Goal: Task Accomplishment & Management: Manage account settings

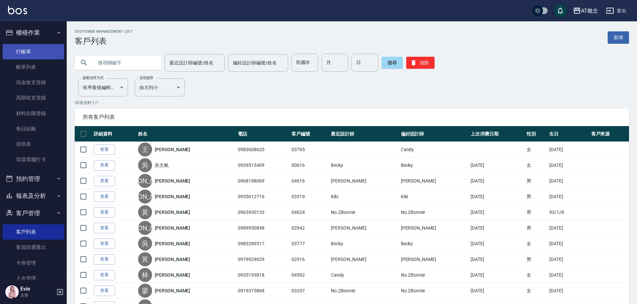
drag, startPoint x: 21, startPoint y: 49, endPoint x: 35, endPoint y: 52, distance: 13.9
click at [21, 49] on link "打帳單" at bounding box center [33, 51] width 61 height 15
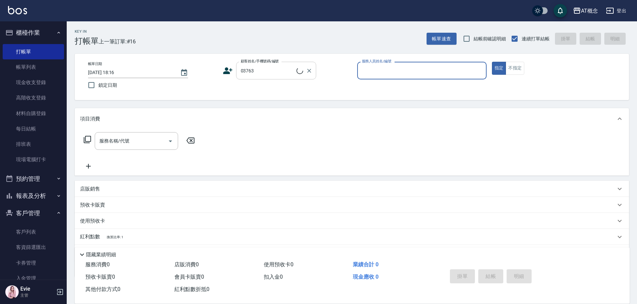
type input "蘇筱芸/0968720106/03763"
type input "邦妮-2"
click at [308, 69] on icon "Clear" at bounding box center [309, 70] width 7 height 7
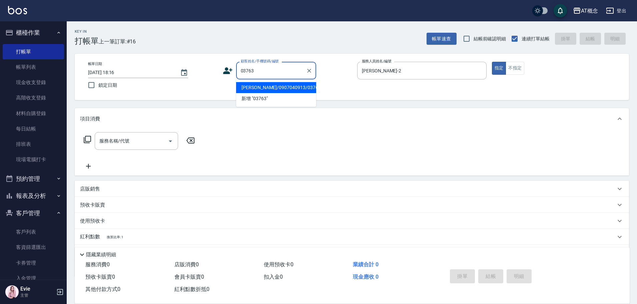
type input "劉威辰/0907040913/03763"
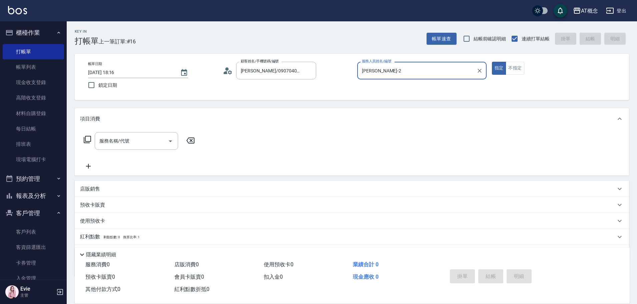
type input "Anson-3"
click at [492, 62] on button "指定" at bounding box center [499, 68] width 14 height 13
type button "true"
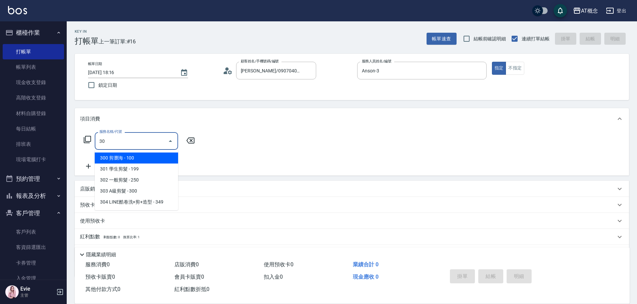
type input "303"
type input "30"
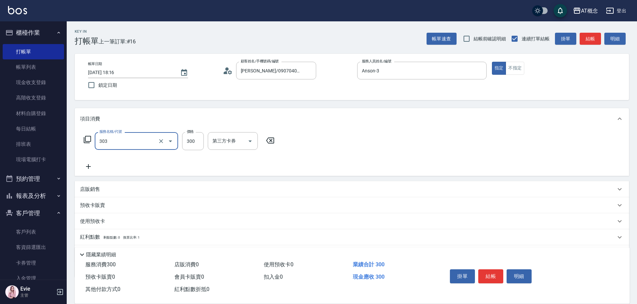
type input "303 A級剪髮(303)"
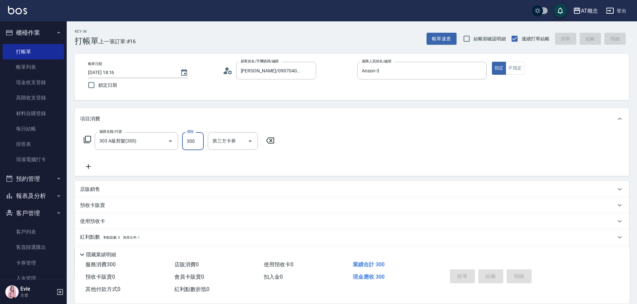
type input "2025/08/23 18:18"
type input "0"
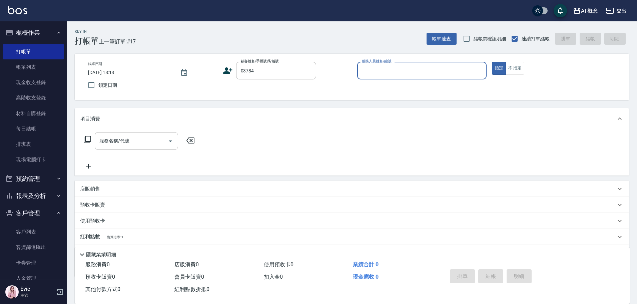
type input "陳奕寧/0975686151/03784"
type input "Candy-15"
click at [492, 62] on button "指定" at bounding box center [499, 68] width 14 height 13
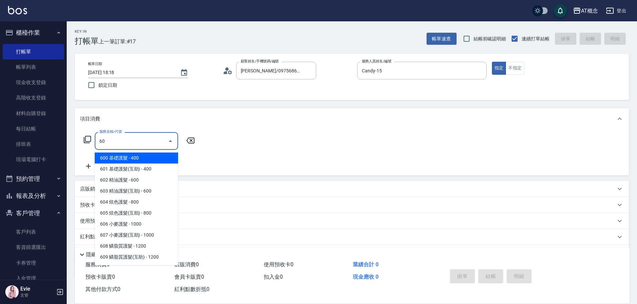
type input "600 基礎護髮(600)"
type input "40"
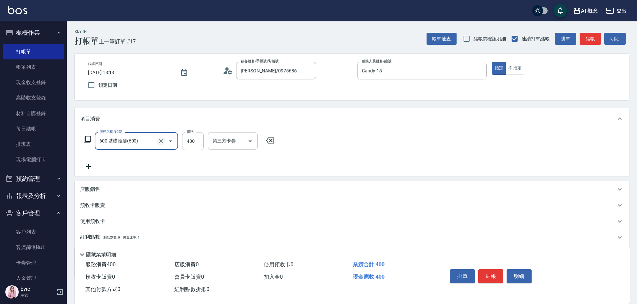
click at [161, 142] on icon "Clear" at bounding box center [161, 141] width 7 height 7
type input "0"
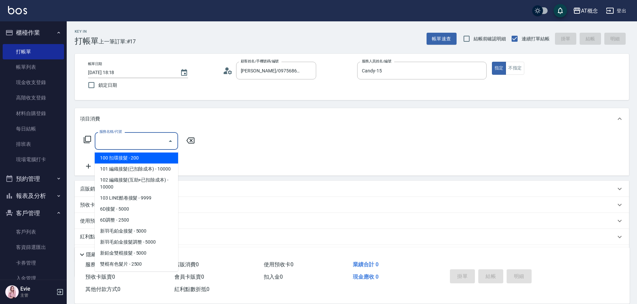
type input "0"
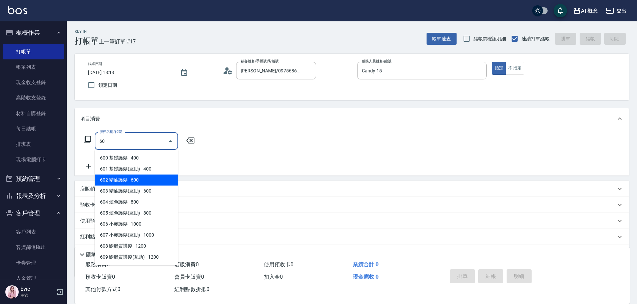
type input "602 精油護髮(602)"
type input "60"
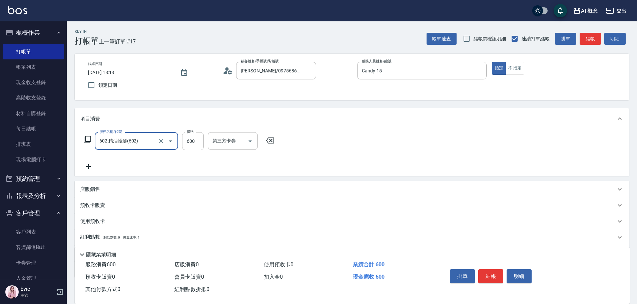
type input "602 精油護髮(602)"
type input "0"
type input "69"
type input "60"
type input "699"
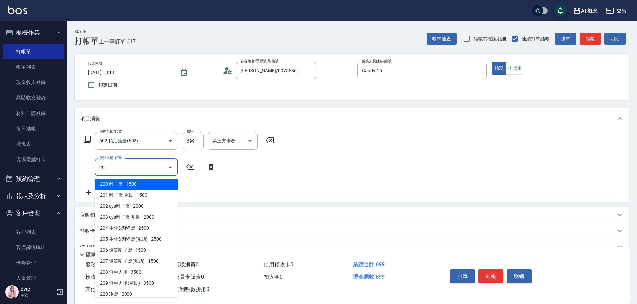
type input "200"
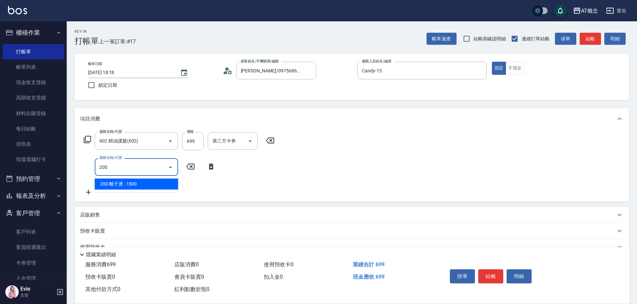
type input "210"
type input "200 離子燙(200)"
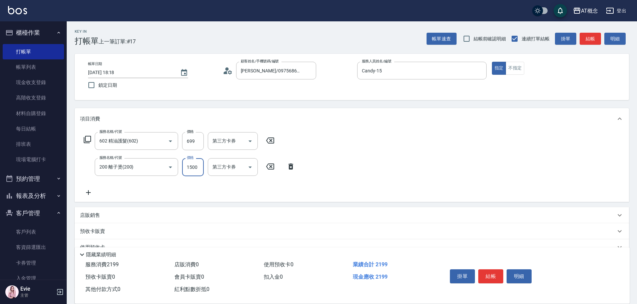
type input "70"
type input "13"
type input "80"
type input "139"
type input "200"
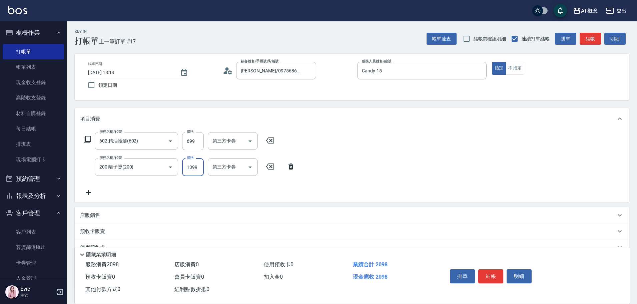
type input "1399"
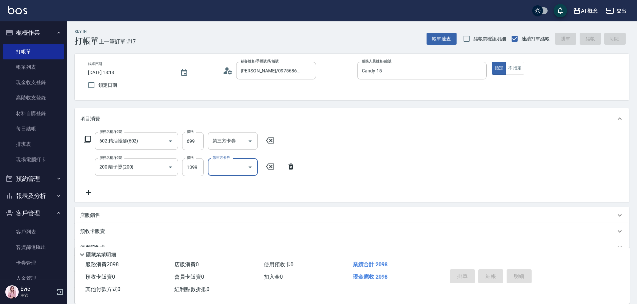
type input "0"
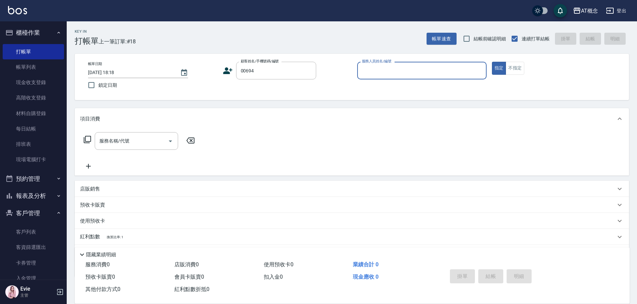
type input "林淑鳳/0953847096/00694"
click at [492, 62] on button "指定" at bounding box center [499, 68] width 14 height 13
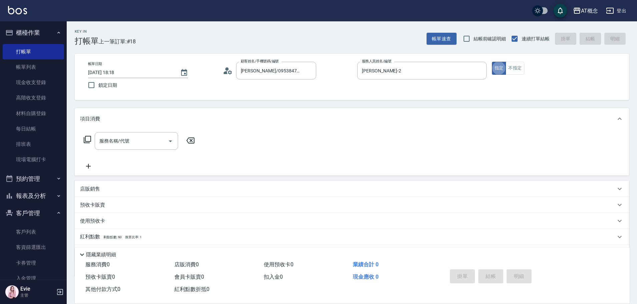
drag, startPoint x: 401, startPoint y: 70, endPoint x: 248, endPoint y: 108, distance: 157.1
click at [249, 108] on div "Key In 打帳單 上一筆訂單:#18 帳單速查 結帳前確認明細 連續打單結帳 掛單 結帳 明細 帳單日期 2025/08/23 18:18 鎖定日期 顧客…" at bounding box center [352, 181] width 570 height 320
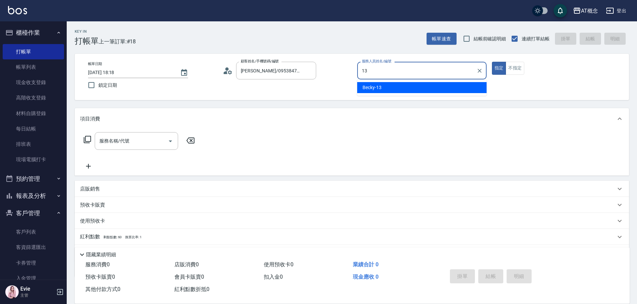
type input "Becky-13"
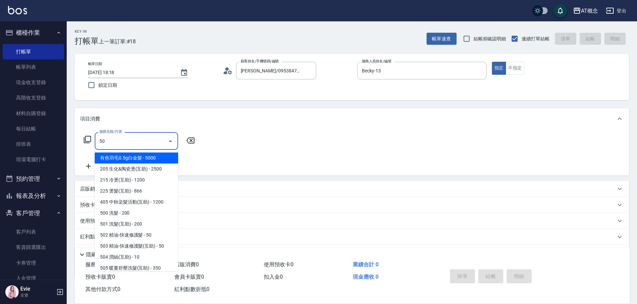
type input "501"
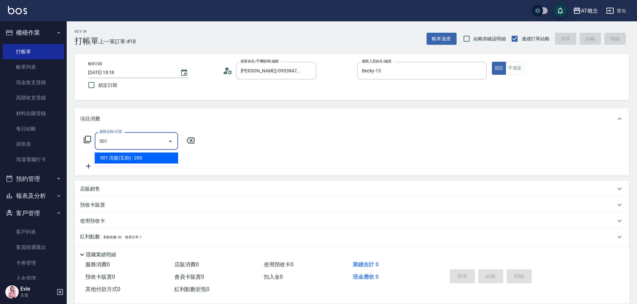
type input "20"
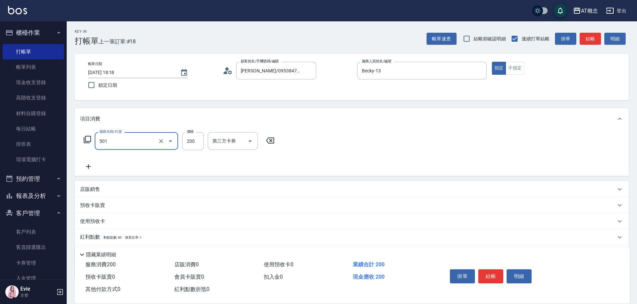
type input "501 洗髮(互助)(501)"
type input "0"
type input "250"
type input "20"
type input "250"
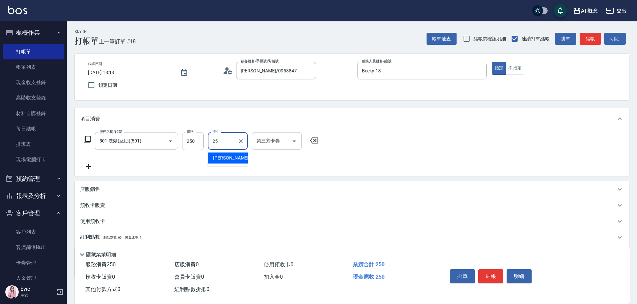
type input "Sandy-25"
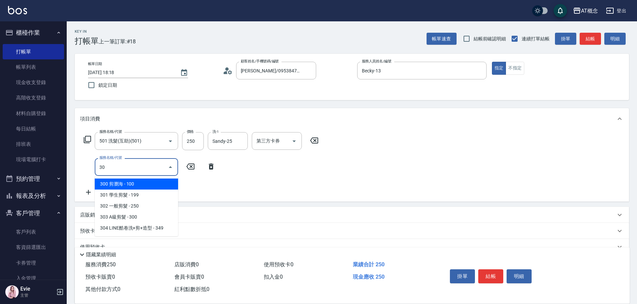
type input "303"
type input "50"
type input "303 A級剪髮(303)"
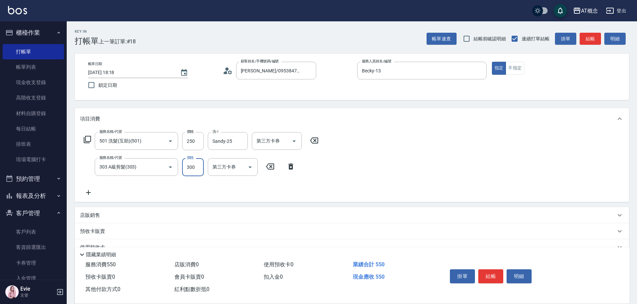
type input "20"
type input "40"
type input "60"
type input "400"
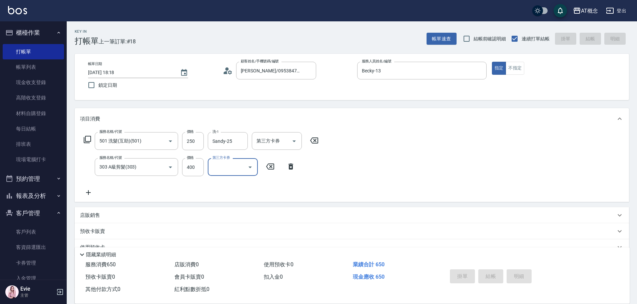
type input "0"
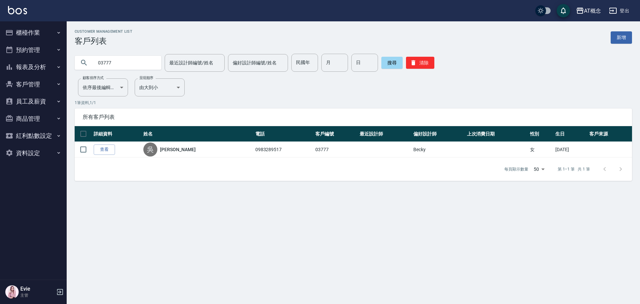
drag, startPoint x: 132, startPoint y: 64, endPoint x: 89, endPoint y: 77, distance: 45.0
click at [0, 72] on div "AT概念 登出 櫃檯作業 打帳單 帳單列表 現金收支登錄 高階收支登錄 材料自購登錄 每日結帳 排班表 現場電腦打卡 預約管理 預約管理 單日預約紀錄 單週預…" at bounding box center [320, 152] width 640 height 304
type input "03763"
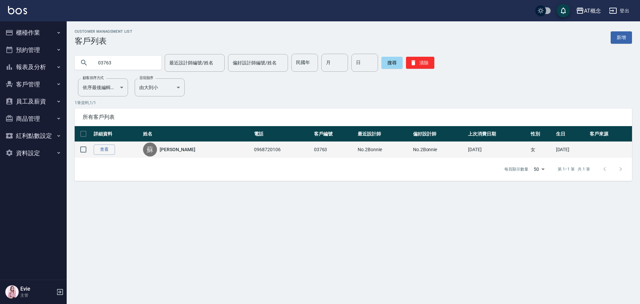
drag, startPoint x: 84, startPoint y: 151, endPoint x: 89, endPoint y: 157, distance: 7.6
click at [84, 151] on input "checkbox" at bounding box center [83, 149] width 14 height 14
checkbox input "true"
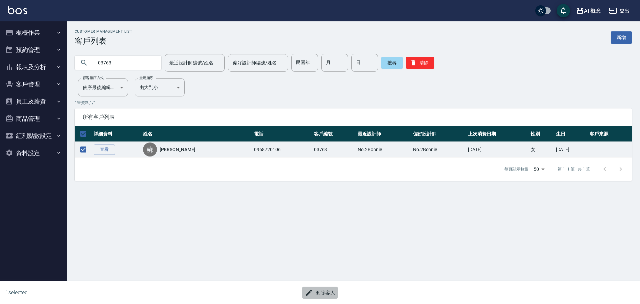
click at [322, 293] on button "刪除客人" at bounding box center [320, 293] width 35 height 12
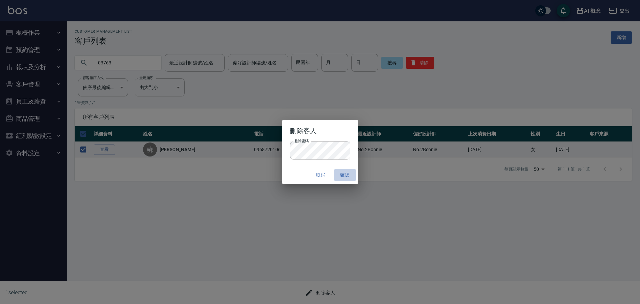
click at [345, 172] on button "確認" at bounding box center [345, 175] width 21 height 12
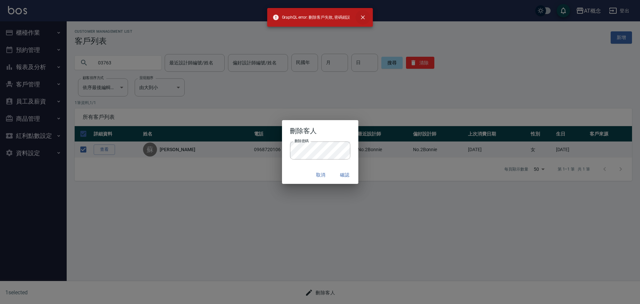
click at [360, 20] on icon "close" at bounding box center [363, 17] width 7 height 7
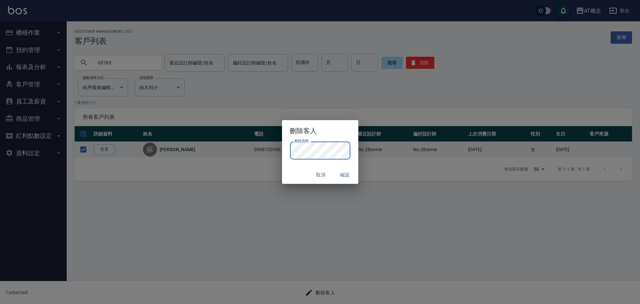
click at [253, 151] on div "刪除客人 刪除密碼 刪除密碼 取消 確認" at bounding box center [320, 152] width 640 height 304
click at [343, 174] on button "確認" at bounding box center [345, 175] width 21 height 12
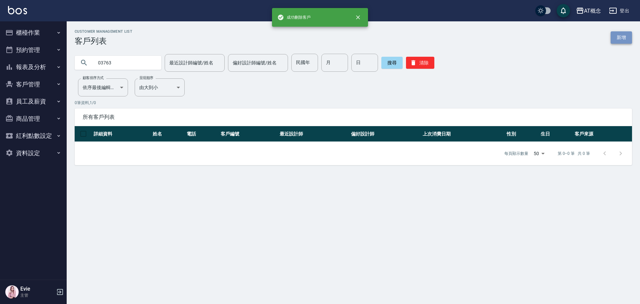
click at [621, 35] on link "新增" at bounding box center [621, 37] width 21 height 12
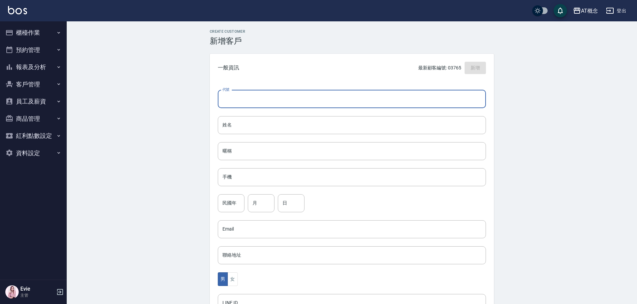
click at [272, 102] on input "代號" at bounding box center [352, 99] width 268 height 18
type input "03763"
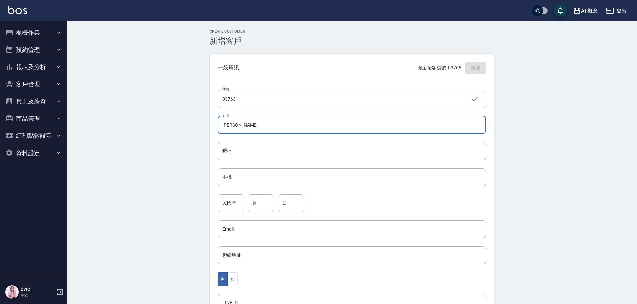
type input "劉威辰"
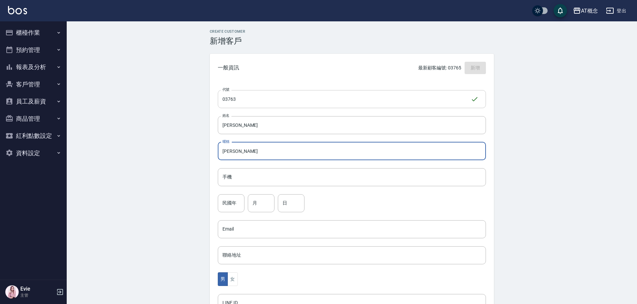
type input "威辰"
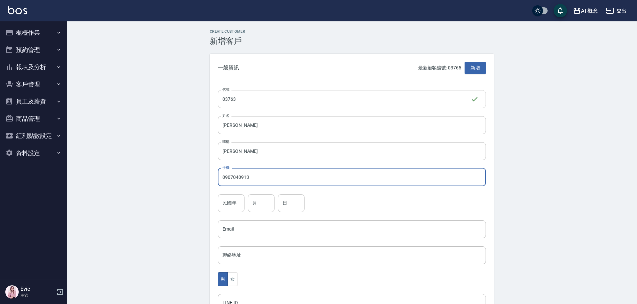
type input "0907040913"
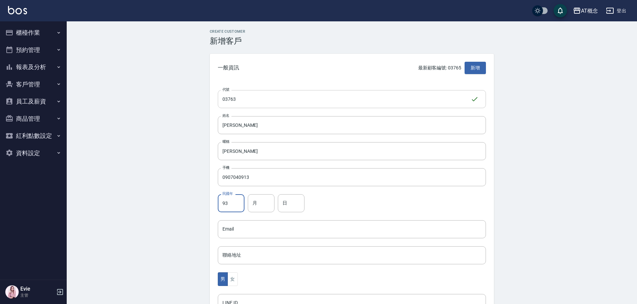
type input "93"
type input "4"
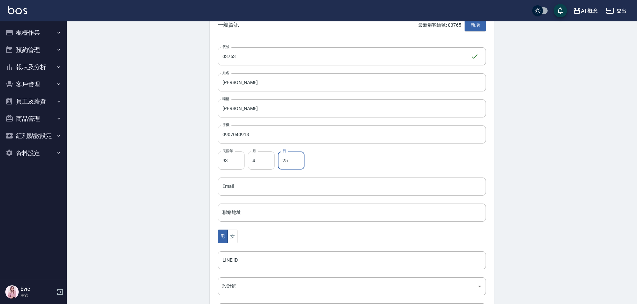
scroll to position [100, 0]
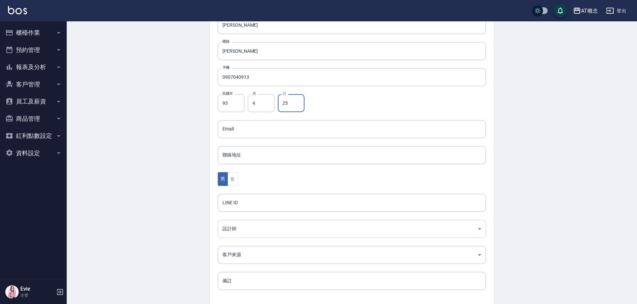
type input "25"
click at [231, 229] on body "AT概念 登出 櫃檯作業 打帳單 帳單列表 現金收支登錄 高階收支登錄 材料自購登錄 每日結帳 排班表 現場電腦打卡 預約管理 預約管理 單日預約紀錄 單週預…" at bounding box center [320, 117] width 640 height 434
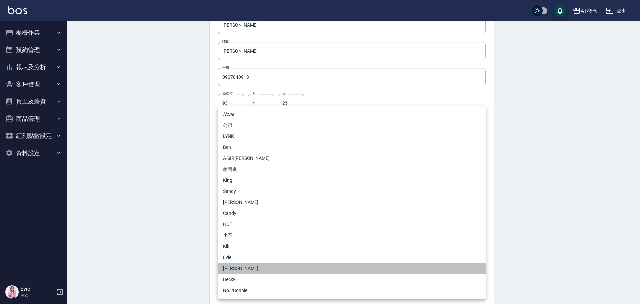
click at [229, 269] on li "安森Anson" at bounding box center [352, 268] width 268 height 11
type input "6d66dedd-d7e3-492f-8c05-f4e40e3a1c36"
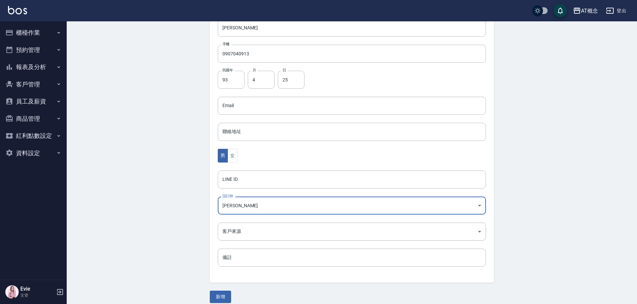
scroll to position [130, 0]
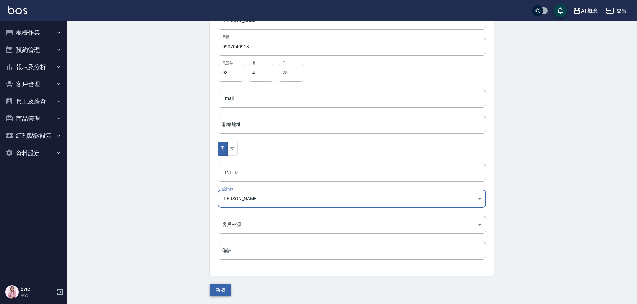
click at [222, 289] on button "新增" at bounding box center [220, 290] width 21 height 12
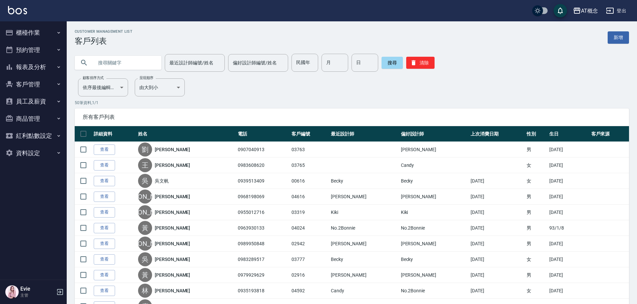
click at [95, 55] on input "text" at bounding box center [124, 63] width 63 height 18
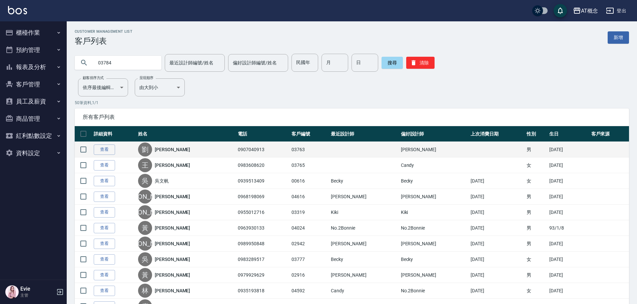
type input "03784"
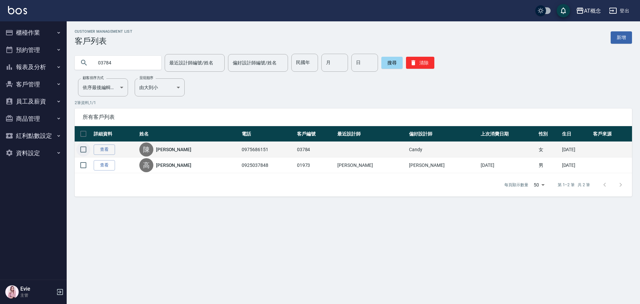
drag, startPoint x: 78, startPoint y: 148, endPoint x: 78, endPoint y: 152, distance: 4.0
click at [78, 149] on input "checkbox" at bounding box center [83, 149] width 14 height 14
checkbox input "true"
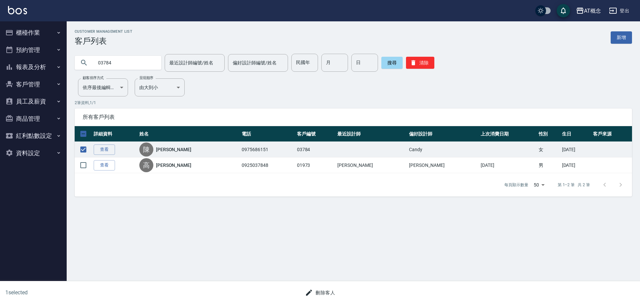
click at [326, 295] on button "刪除客人" at bounding box center [320, 293] width 35 height 12
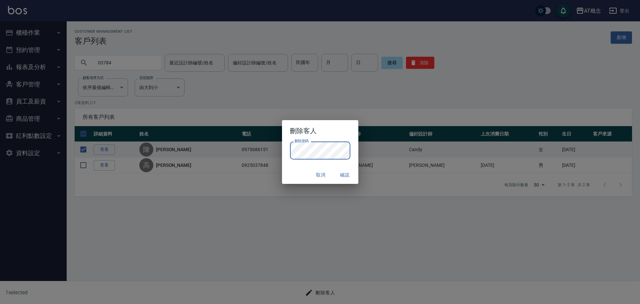
click at [341, 175] on button "確認" at bounding box center [345, 175] width 21 height 12
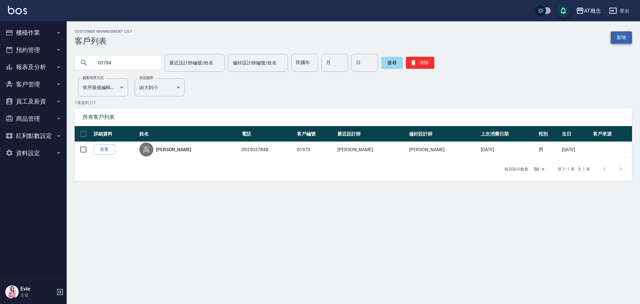
click at [625, 37] on link "新增" at bounding box center [621, 37] width 21 height 12
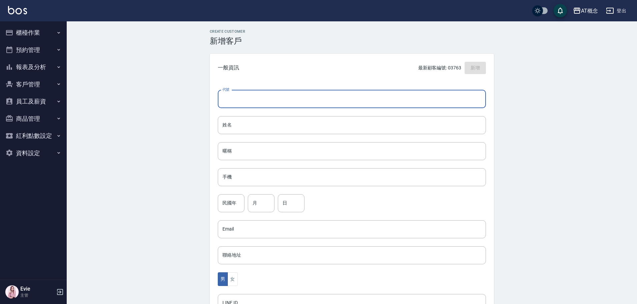
click at [308, 98] on input "代號" at bounding box center [352, 99] width 268 height 18
type input "03784"
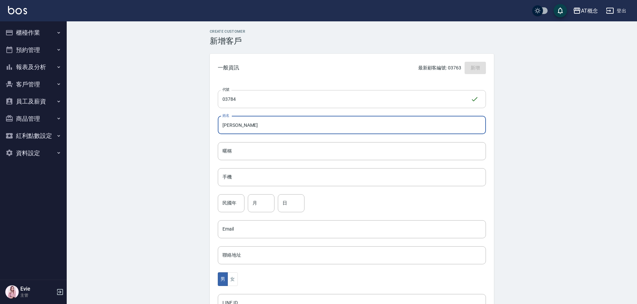
type input "陳奕寧"
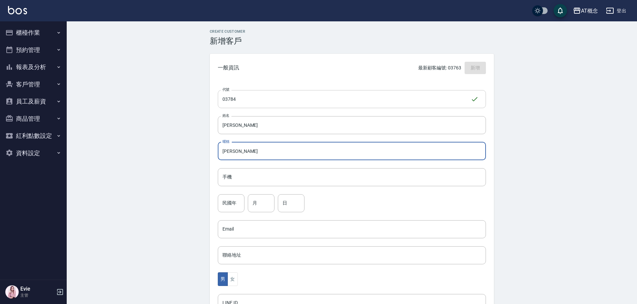
type input "奕寧"
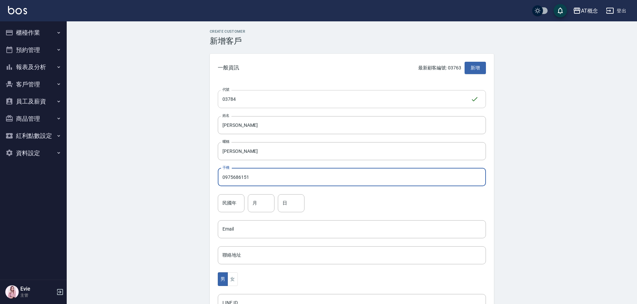
type input "0975686151"
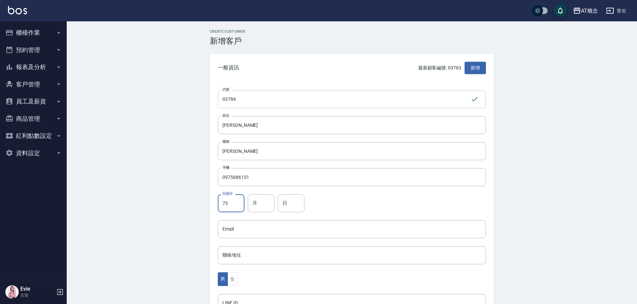
type input "73"
type input "2"
type input "24"
click at [231, 281] on button "女" at bounding box center [232, 279] width 10 height 14
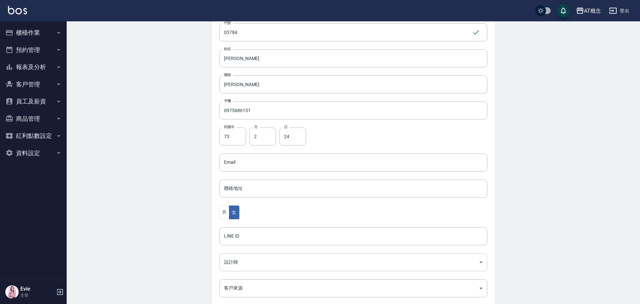
click at [250, 262] on body "AT概念 登出 櫃檯作業 打帳單 帳單列表 現金收支登錄 高階收支登錄 材料自購登錄 每日結帳 排班表 現場電腦打卡 預約管理 預約管理 單日預約紀錄 單週預…" at bounding box center [320, 150] width 640 height 434
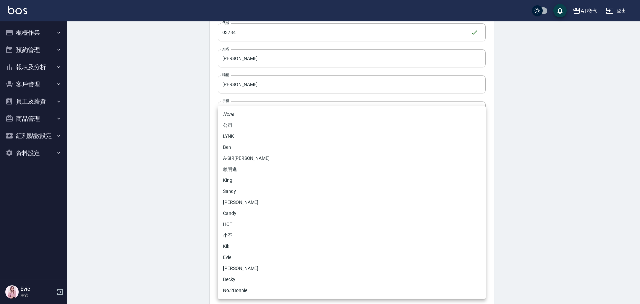
click at [234, 214] on li "Candy" at bounding box center [352, 213] width 268 height 11
type input "95c88325-489e-4505-91c2-94462fb1bea6"
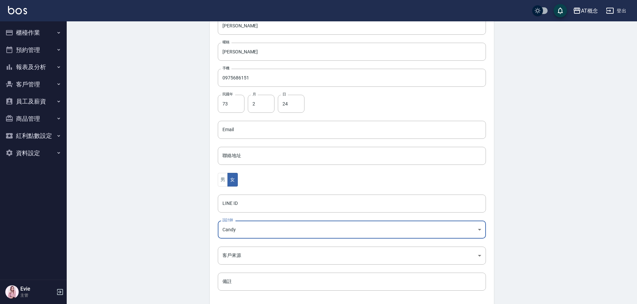
scroll to position [130, 0]
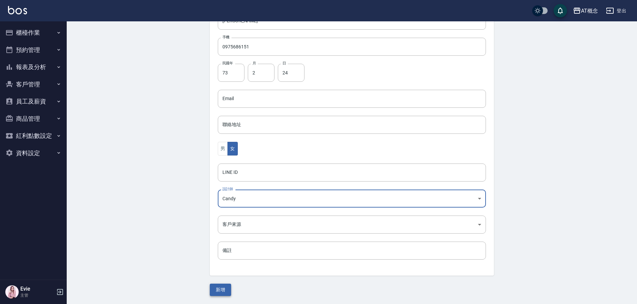
click at [227, 288] on button "新增" at bounding box center [220, 290] width 21 height 12
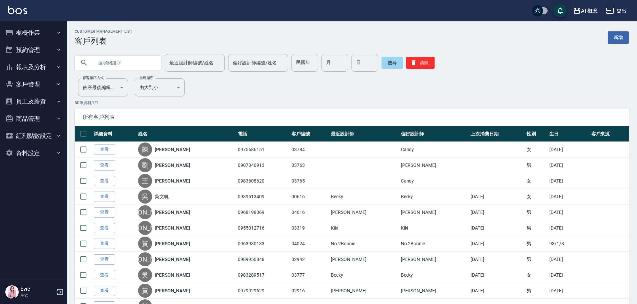
click at [127, 59] on input "text" at bounding box center [124, 63] width 63 height 18
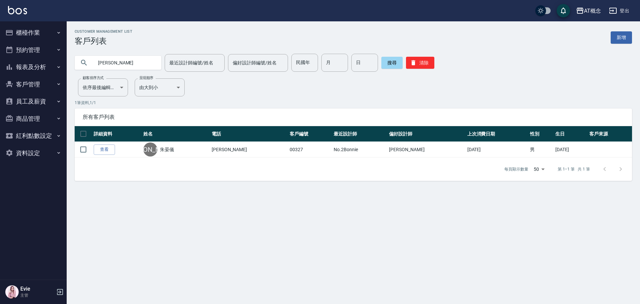
type input "朱"
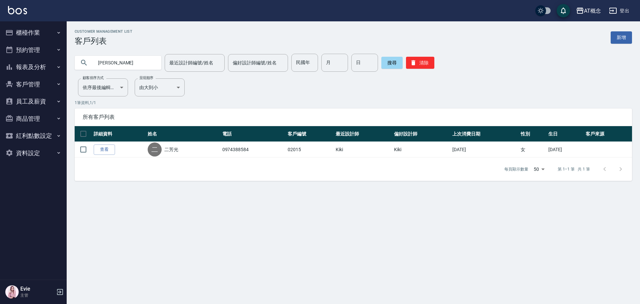
type input "二"
type input "鄭遠"
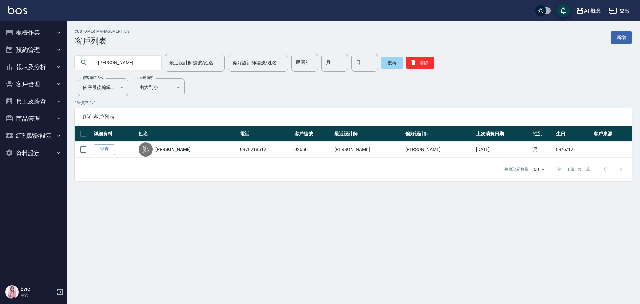
click at [29, 30] on button "櫃檯作業" at bounding box center [33, 32] width 61 height 17
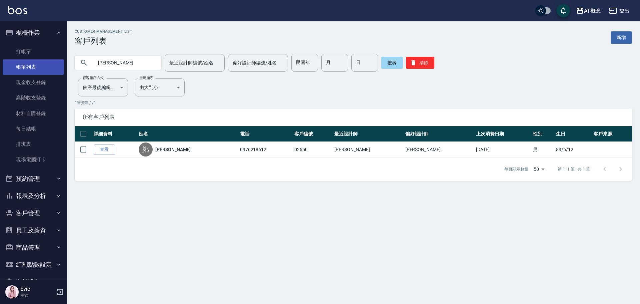
click at [34, 64] on link "帳單列表" at bounding box center [33, 66] width 61 height 15
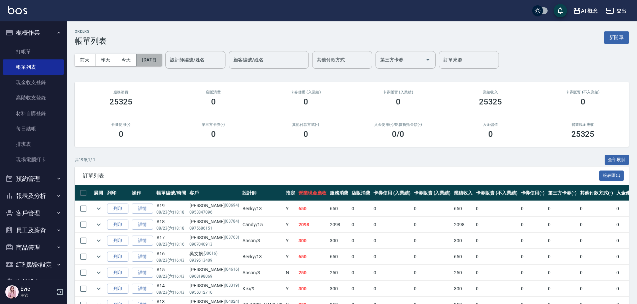
click at [159, 60] on button "[DATE]" at bounding box center [148, 60] width 25 height 12
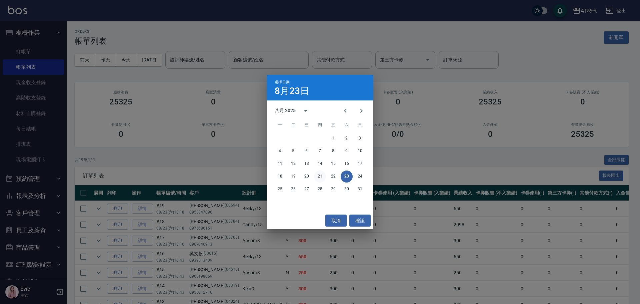
click at [318, 176] on button "21" at bounding box center [320, 176] width 12 height 12
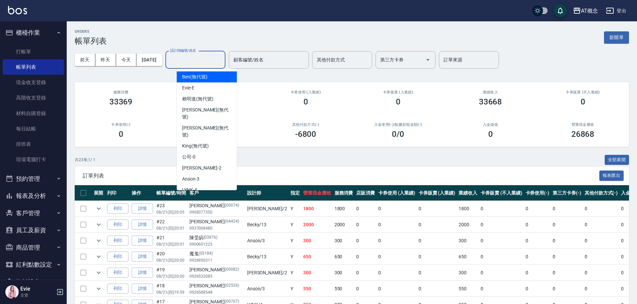
drag, startPoint x: 201, startPoint y: 59, endPoint x: 202, endPoint y: 63, distance: 4.3
click at [201, 59] on input "設計師編號/姓名" at bounding box center [195, 60] width 54 height 12
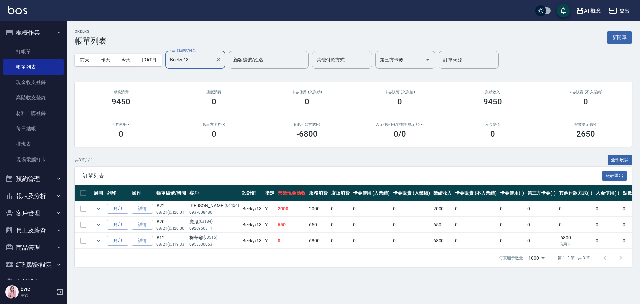
type input "Becky-13"
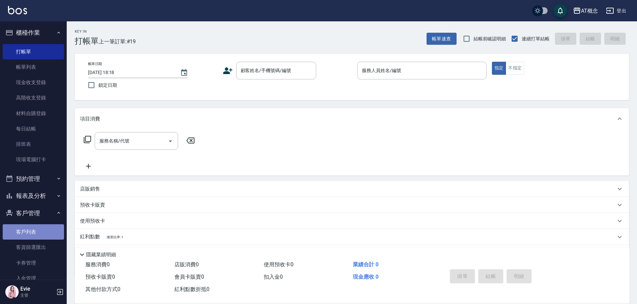
click at [35, 228] on link "客戶列表" at bounding box center [33, 231] width 61 height 15
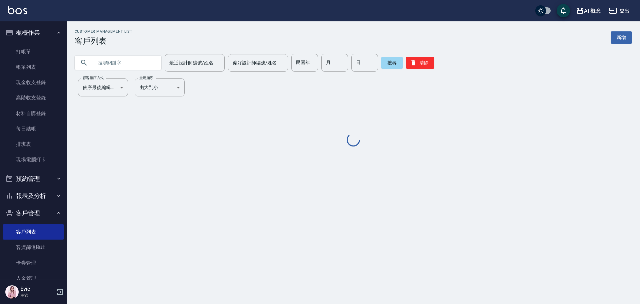
click at [122, 63] on input "text" at bounding box center [124, 63] width 63 height 18
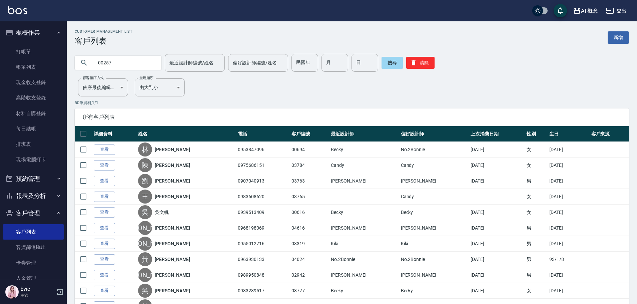
type input "00257"
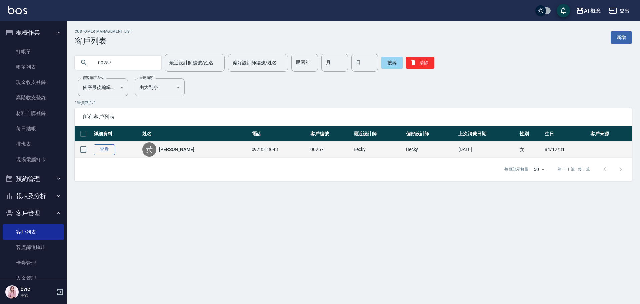
click at [102, 148] on link "查看" at bounding box center [104, 149] width 21 height 10
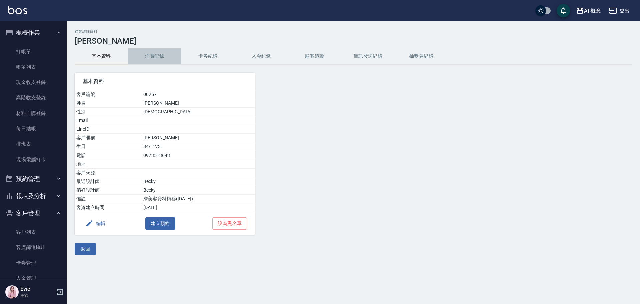
click at [154, 56] on button "消費記錄" at bounding box center [154, 56] width 53 height 16
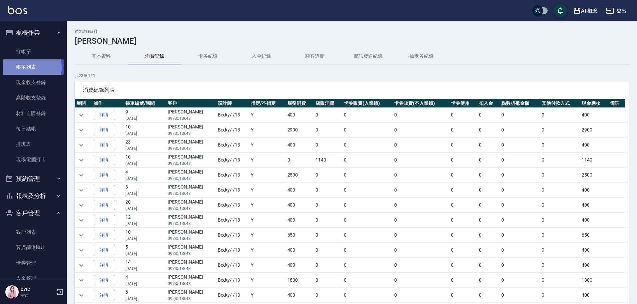
click at [17, 67] on link "帳單列表" at bounding box center [33, 66] width 61 height 15
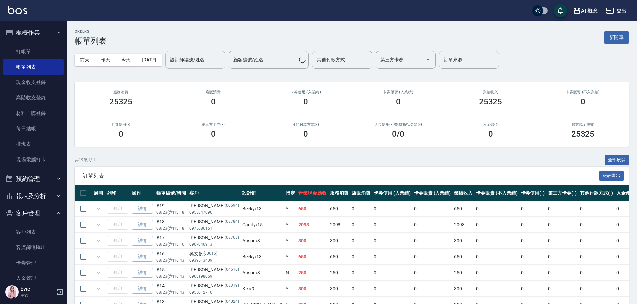
click at [186, 56] on input "設計師編號/姓名" at bounding box center [195, 60] width 54 height 12
click at [86, 58] on button "前天" at bounding box center [85, 60] width 21 height 12
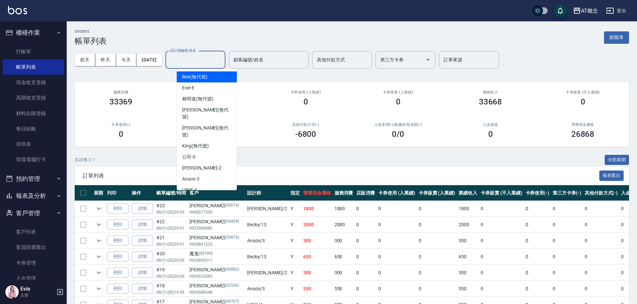
click at [212, 60] on input "設計師編號/姓名" at bounding box center [195, 60] width 54 height 12
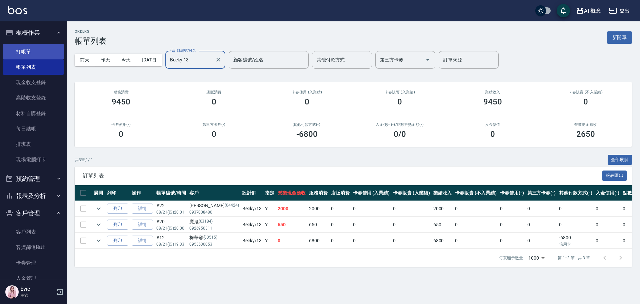
type input "Becky-13"
click at [20, 48] on link "打帳單" at bounding box center [33, 51] width 61 height 15
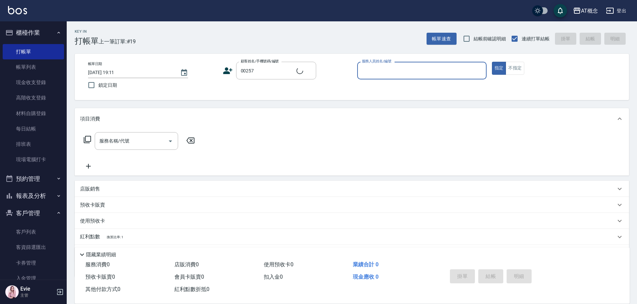
type input "黃陳麒/0973513643/00257"
type input "Becky-13"
click at [492, 62] on button "指定" at bounding box center [499, 68] width 14 height 13
type button "true"
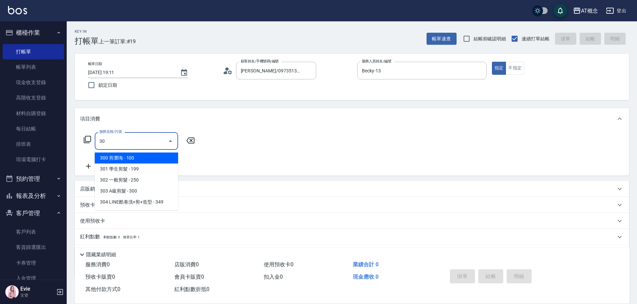
type input "303"
type input "30"
type input "303 A級剪髮(303)"
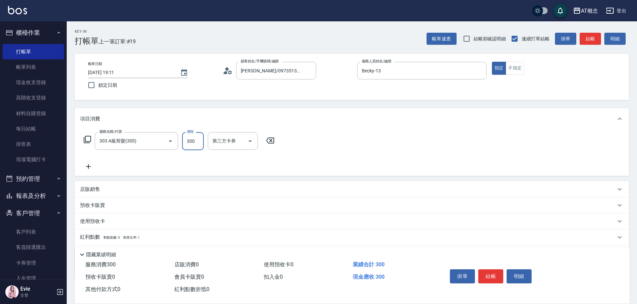
type input "0"
type input "40"
type input "400"
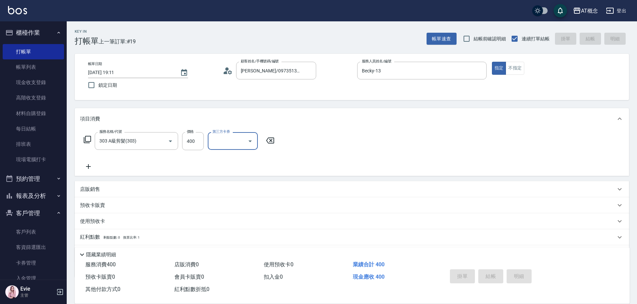
type input "0"
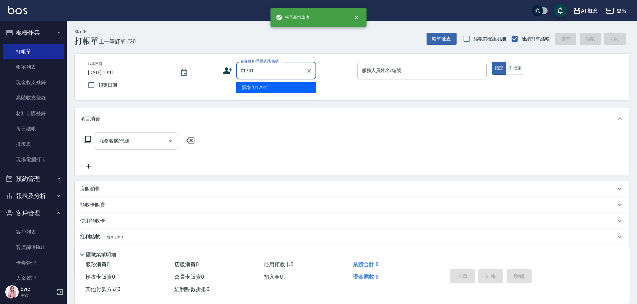
type input "01791"
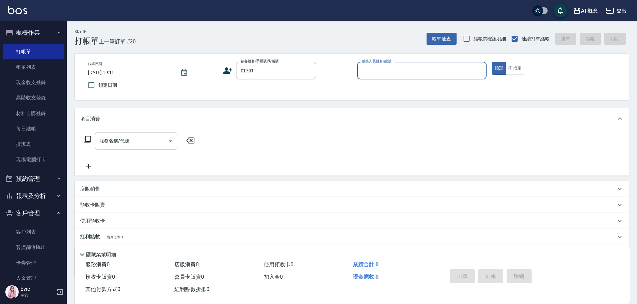
type input "1"
type input "張碧珠/碧珠/01791"
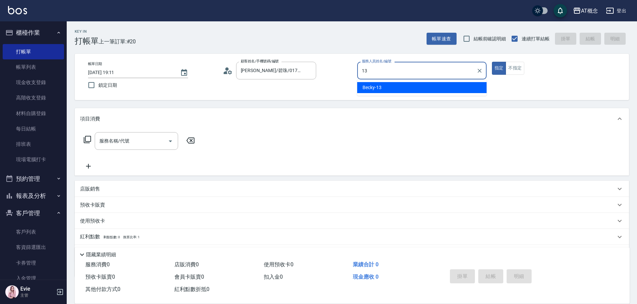
type input "Becky-13"
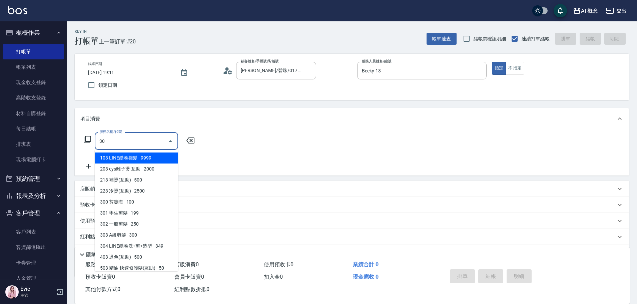
type input "303"
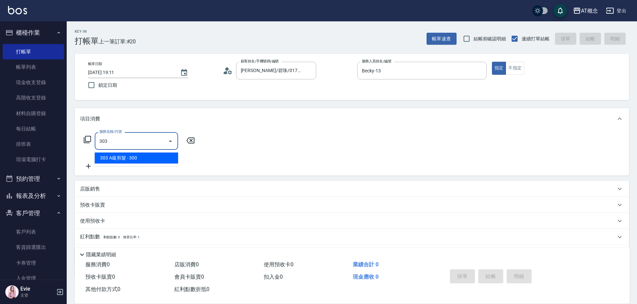
type input "30"
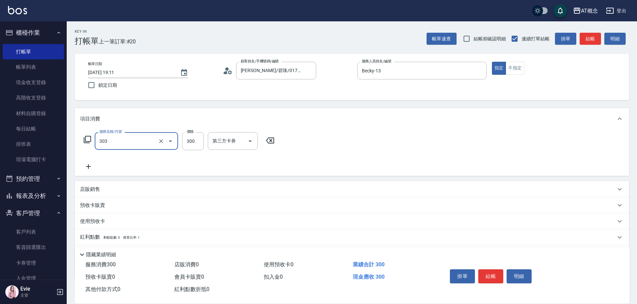
type input "303 A級剪髮(303)"
type input "0"
type input "40"
type input "400"
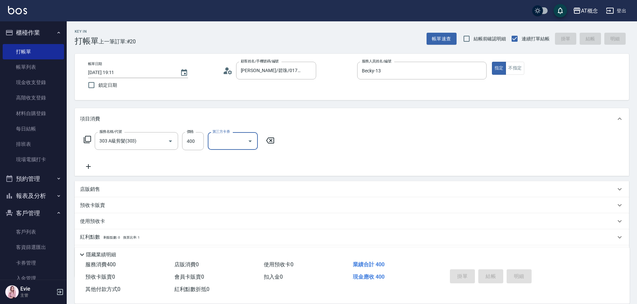
type input "0"
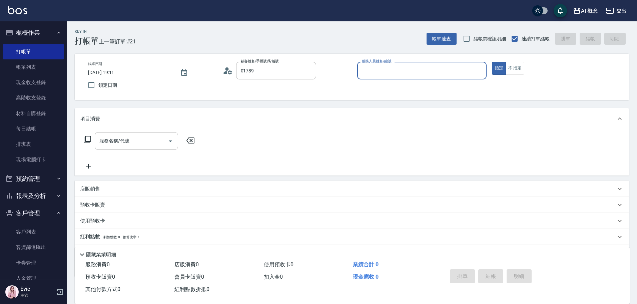
type input "郭思婷/0937515000/01789"
type input "Becky-13"
click at [492, 62] on button "指定" at bounding box center [499, 68] width 14 height 13
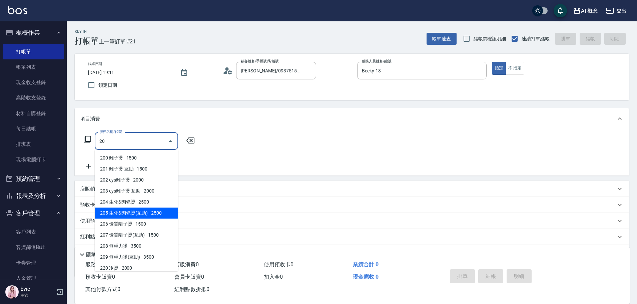
type input "205 生化&陶瓷燙(互助)(205)"
type input "250"
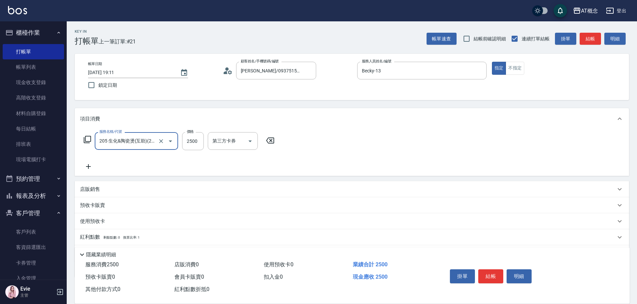
type input "205 生化&陶瓷燙(互助)(205)"
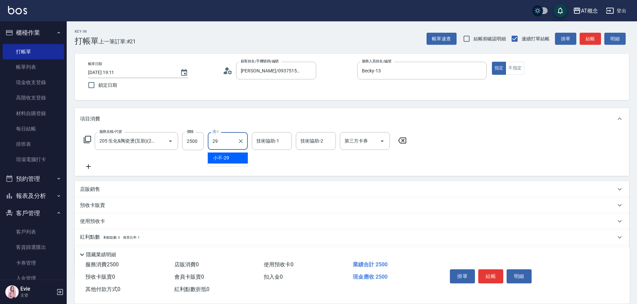
type input "小不-29"
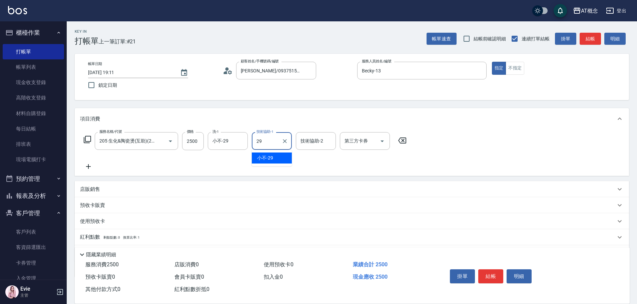
type input "小不-29"
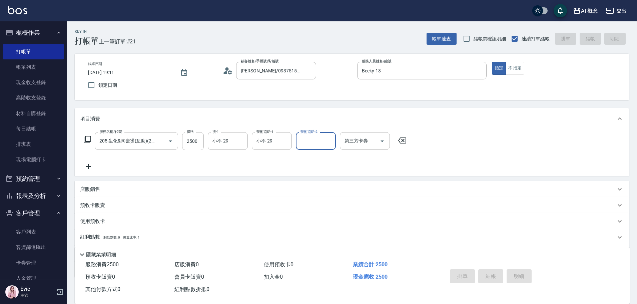
type input "2025/08/23 19:12"
type input "0"
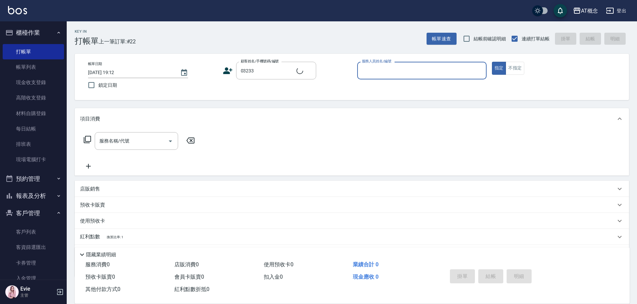
type input "陳重諭/0936223371/03233"
type input "Kiki-9"
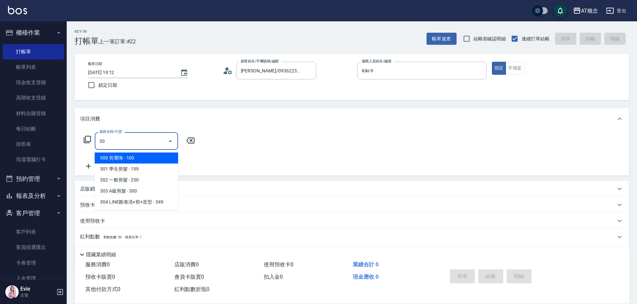
type input "302"
type input "20"
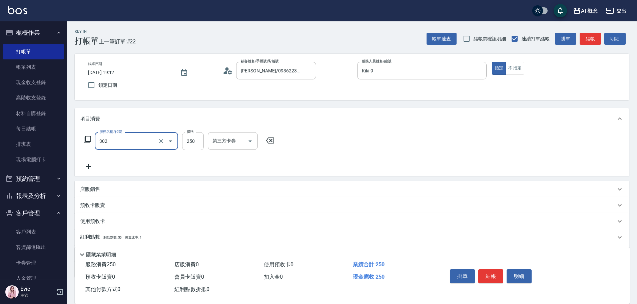
type input "302 一般剪髮(302)"
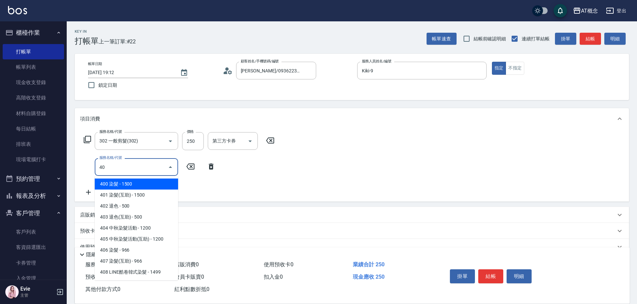
type input "400"
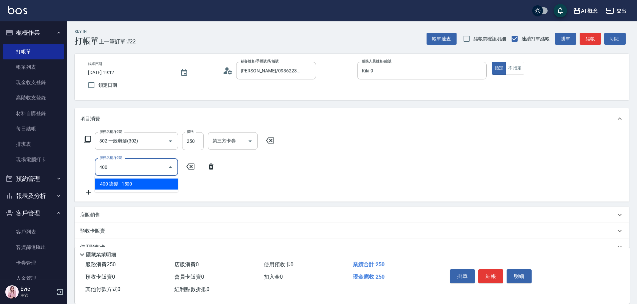
type input "170"
type input "400 染髮(400)"
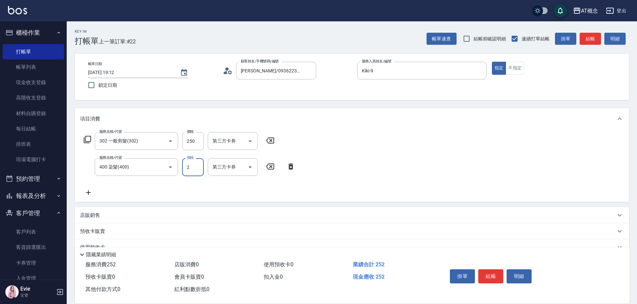
type input "20"
type input "21"
type input "40"
type input "219"
type input "240"
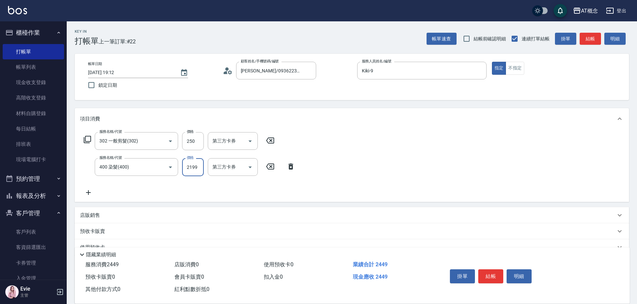
type input "2199"
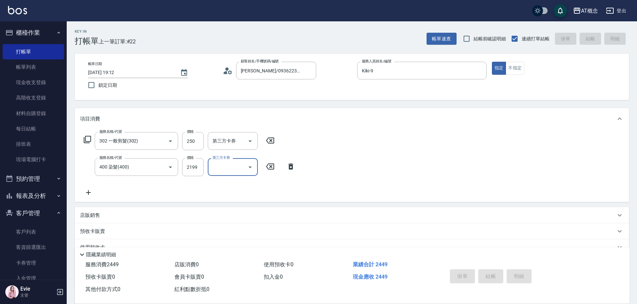
type input "0"
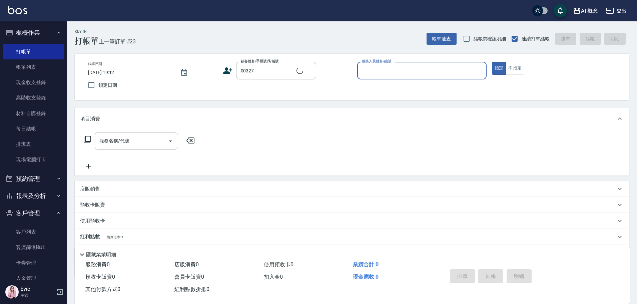
type input "朱晏儀/晏儀/00327"
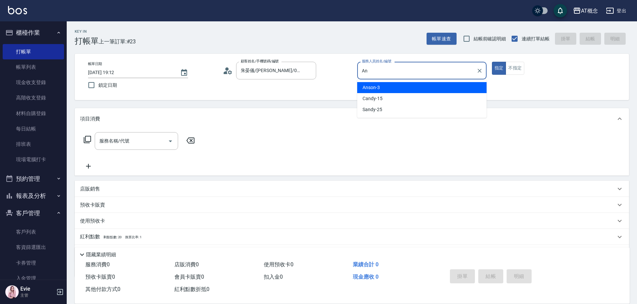
type input "A"
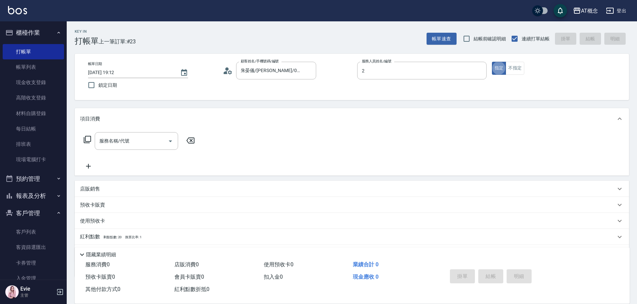
type input "邦妮-2"
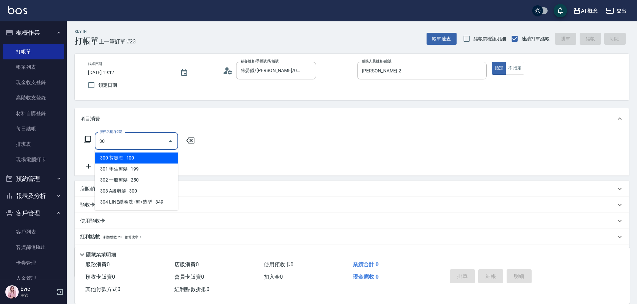
type input "302"
type input "20"
type input "302 一般剪髮(302)"
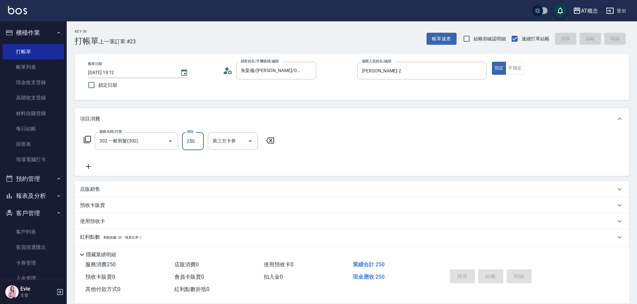
type input "0"
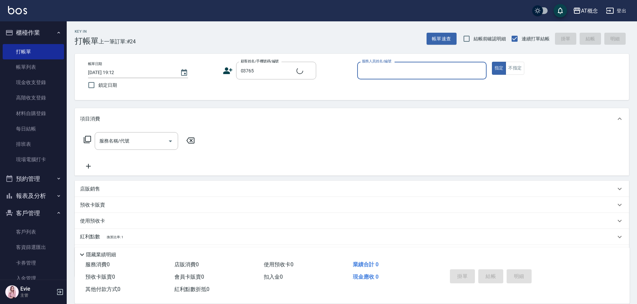
type input "王卉妤/0983608620/03765"
type input "Candy-15"
click at [492, 62] on button "指定" at bounding box center [499, 68] width 14 height 13
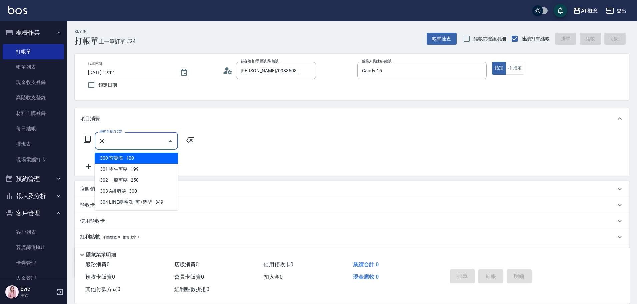
type input "3"
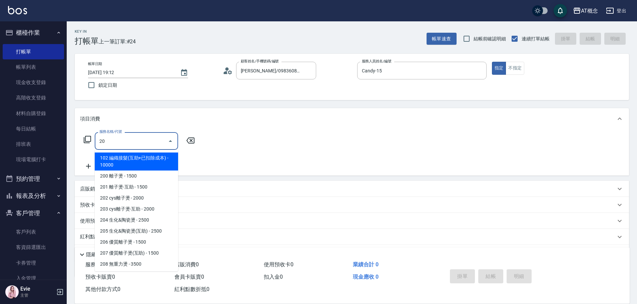
type input "200"
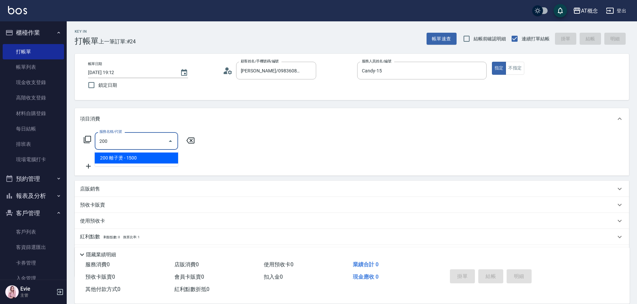
type input "150"
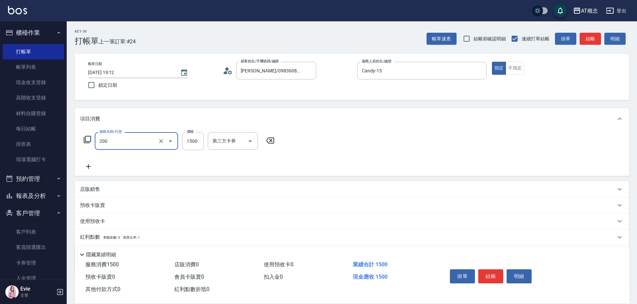
type input "200 離子燙(200)"
type input "0"
type input "13"
type input "10"
type input "139"
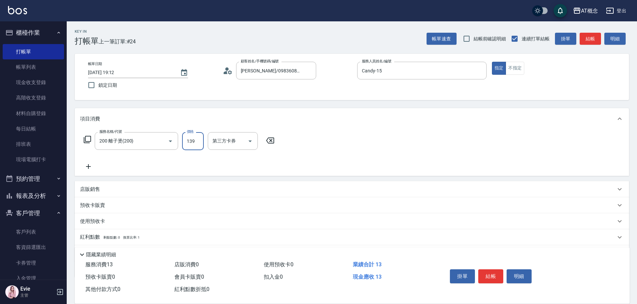
type input "130"
type input "1399"
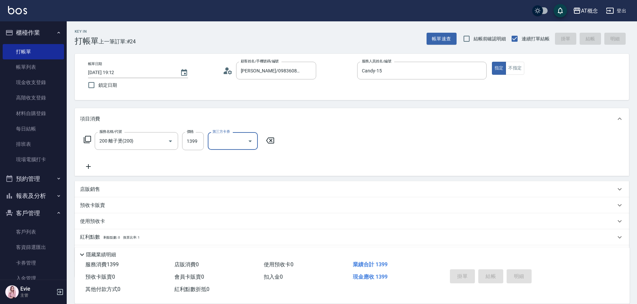
type input "2025/08/23 19:22"
type input "0"
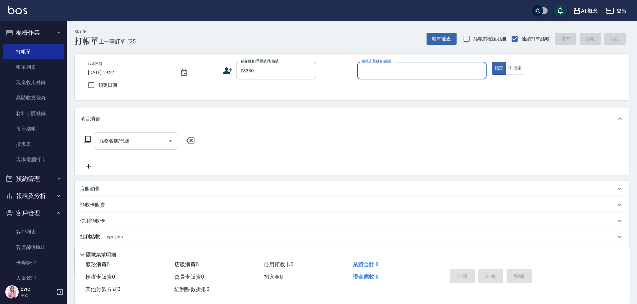
type input "徐惠君/0931123421/03330"
click at [492, 62] on button "指定" at bounding box center [499, 68] width 14 height 13
type input "邦妮-2"
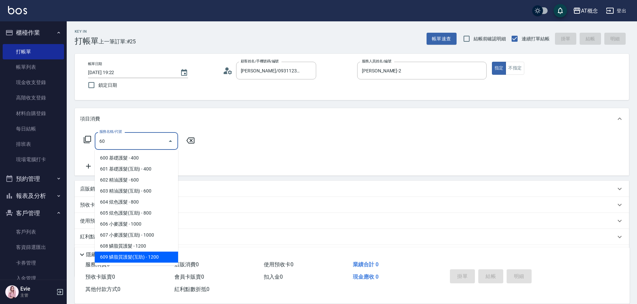
type input "609 鱗脂質護髮(互助)(609)"
type input "120"
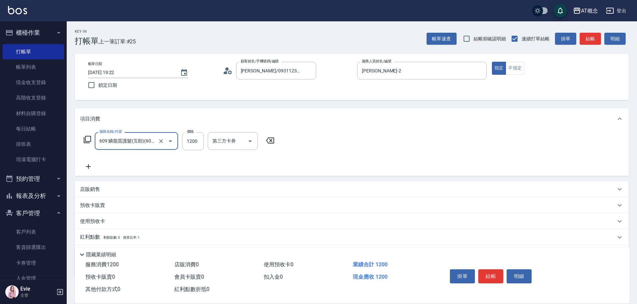
type input "609 鱗脂質護髮(互助)(609)"
type input "0"
type input "13"
type input "10"
type input "1340"
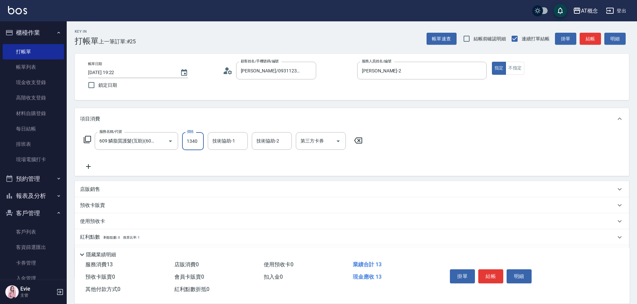
type input "130"
type input "1340"
type input "HOT-17"
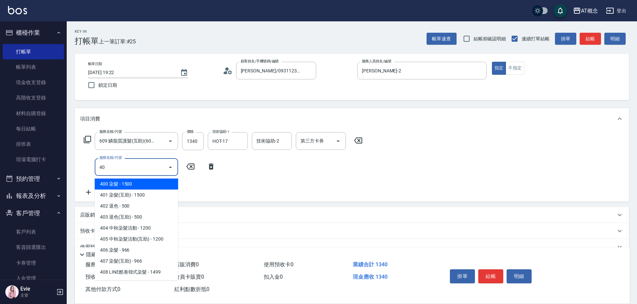
type input "401"
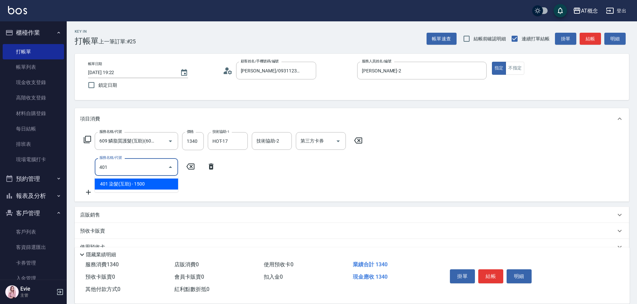
type input "280"
type input "401 染髮(互助)(401)"
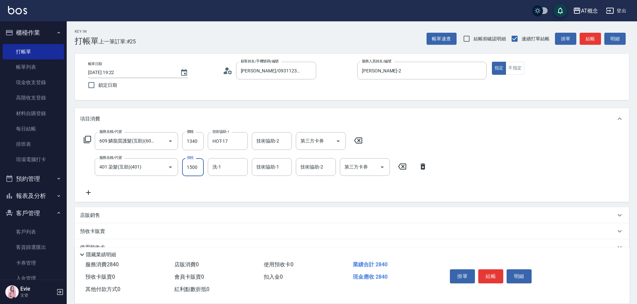
type input "130"
type input "23"
type input "150"
type input "230"
type input "360"
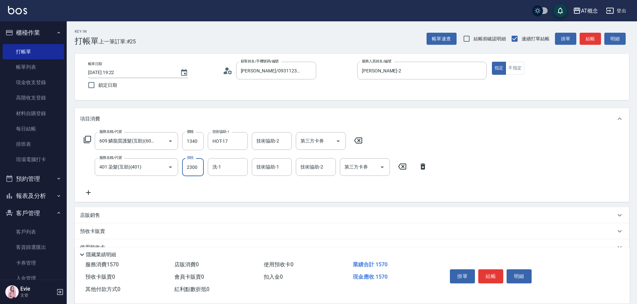
type input "2300"
type input "HOT-17"
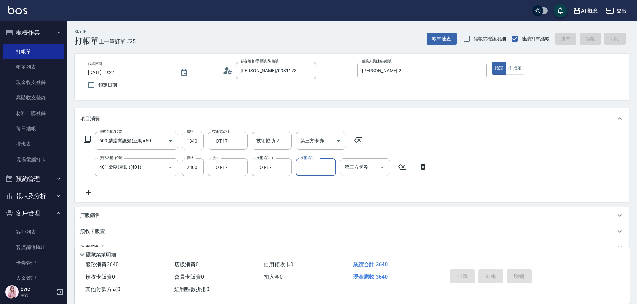
type input "2025/08/23 19:40"
type input "0"
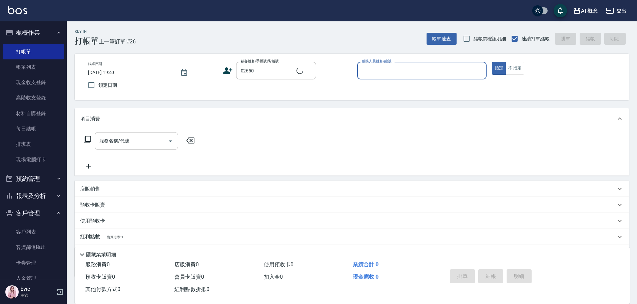
type input "鄭遠輯/0976218612/02650"
type input "Anson-3"
click at [492, 62] on button "指定" at bounding box center [499, 68] width 14 height 13
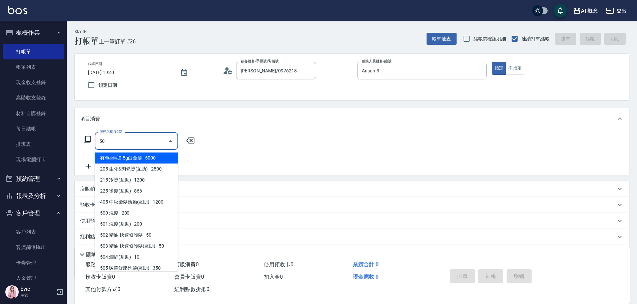
type input "501"
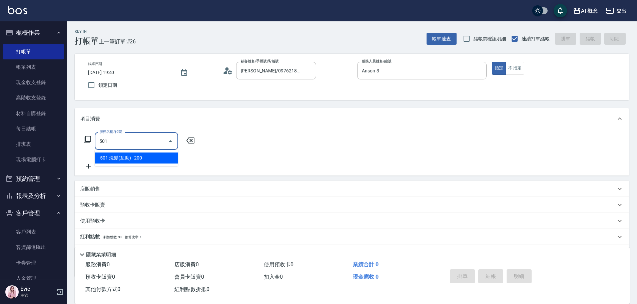
type input "20"
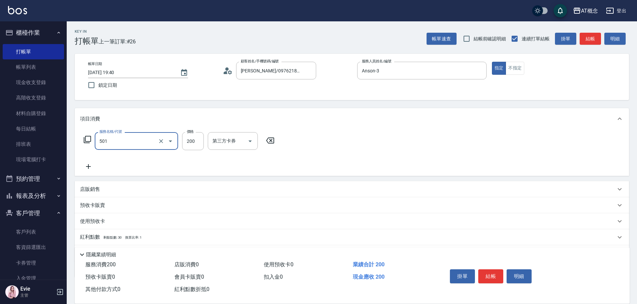
type input "501 洗髮(互助)(501)"
type input "0"
type input "25"
type input "20"
type input "250"
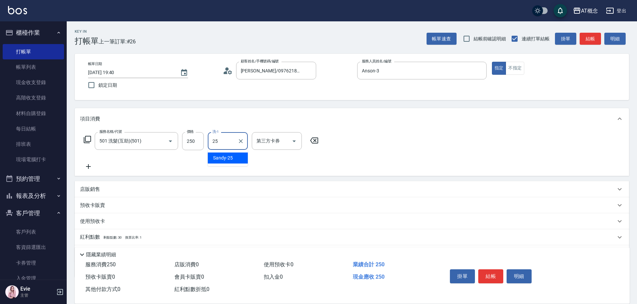
type input "Sandy-25"
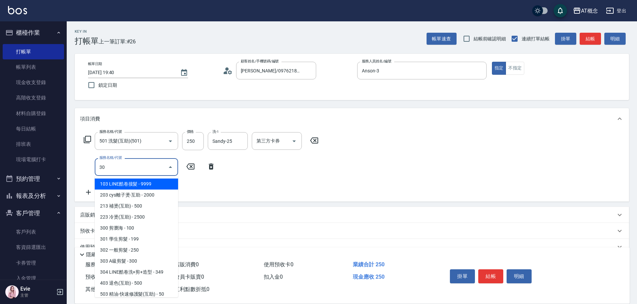
type input "303"
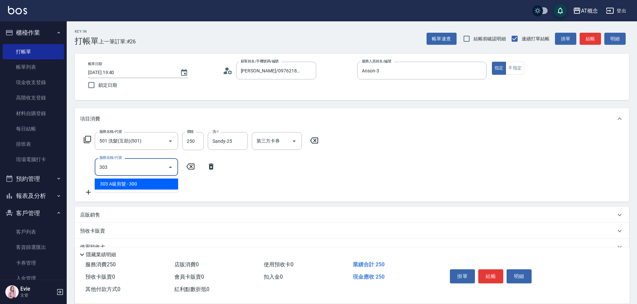
type input "50"
type input "303 A級剪髮(303)"
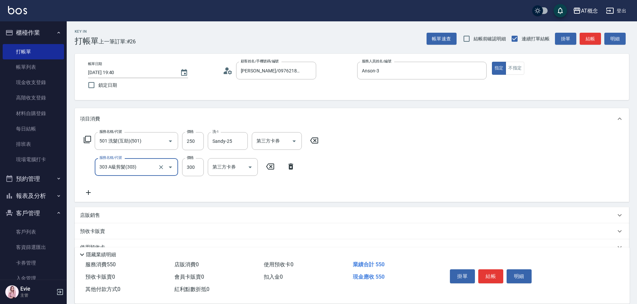
type input "20"
type input "35"
type input "60"
type input "350"
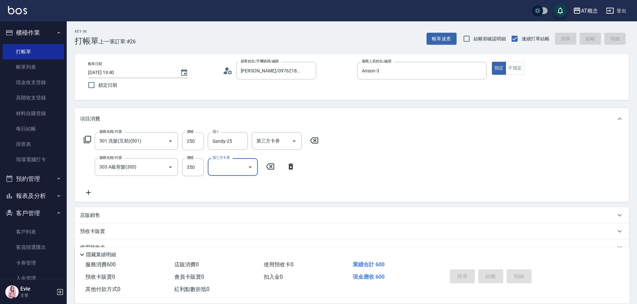
type input "0"
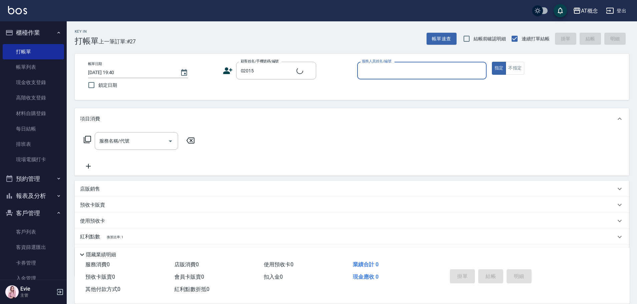
type input "二芳光/0974388584/02015"
type input "Kiki-9"
click at [492, 62] on button "指定" at bounding box center [499, 68] width 14 height 13
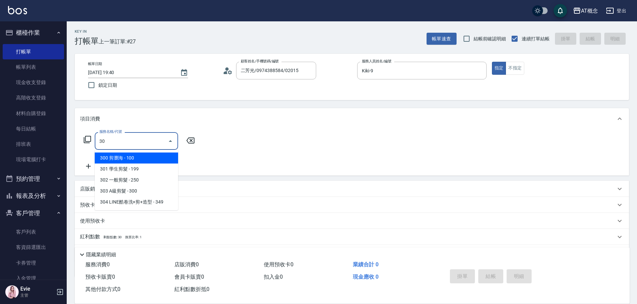
type input "303"
type input "30"
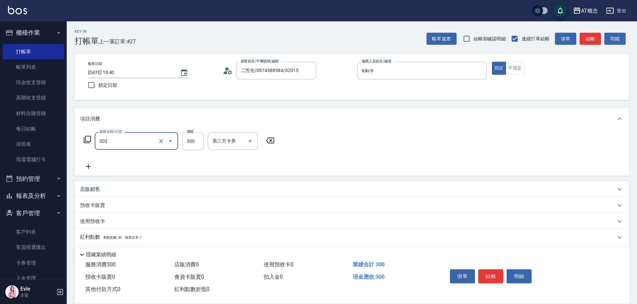
type input "303 A級剪髮(303)"
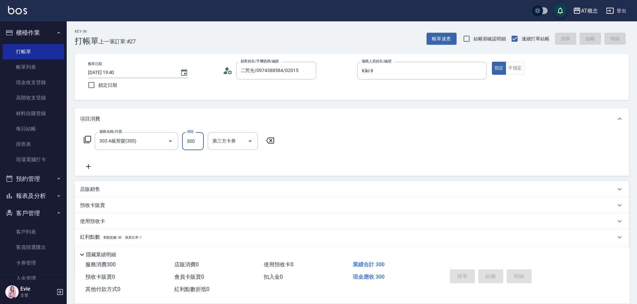
type input "2025/08/23 19:44"
type input "0"
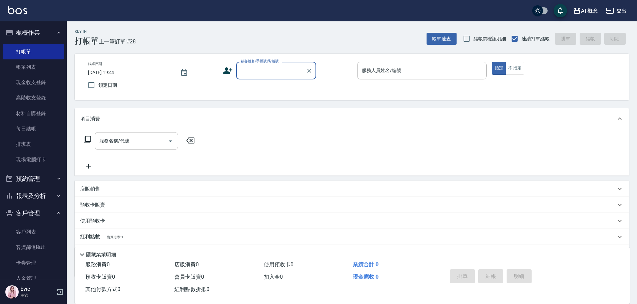
click at [22, 191] on button "報表及分析" at bounding box center [33, 195] width 61 height 17
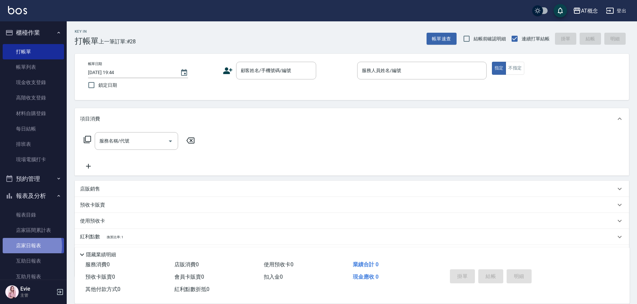
click at [23, 246] on link "店家日報表" at bounding box center [33, 245] width 61 height 15
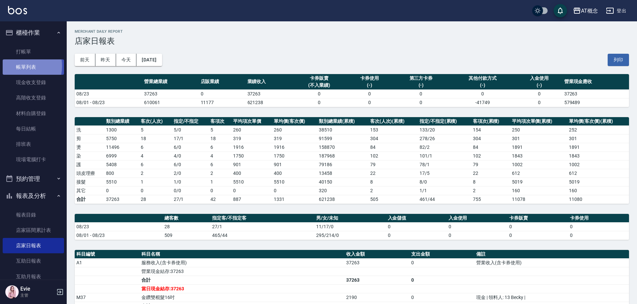
click at [18, 66] on link "帳單列表" at bounding box center [33, 66] width 61 height 15
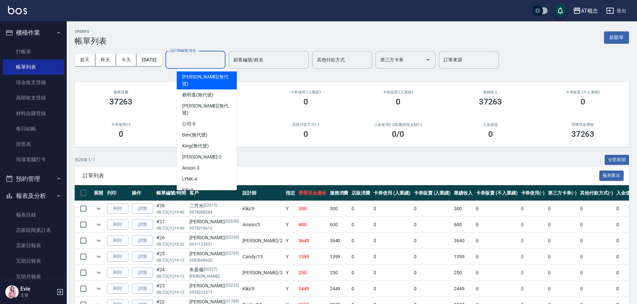
click at [203, 61] on input "設計師編號/姓名" at bounding box center [195, 60] width 54 height 12
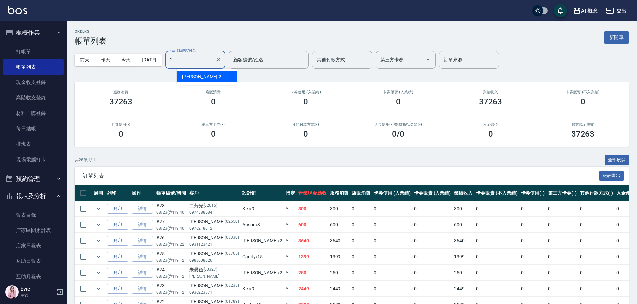
type input "邦妮-2"
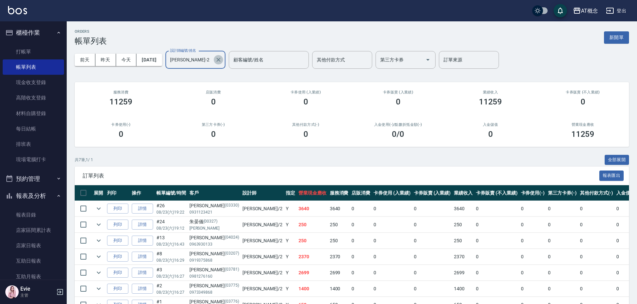
click at [222, 58] on icon "Clear" at bounding box center [218, 59] width 7 height 7
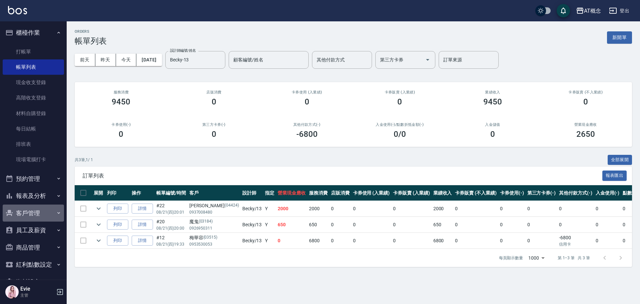
click at [34, 212] on button "客戶管理" at bounding box center [33, 212] width 61 height 17
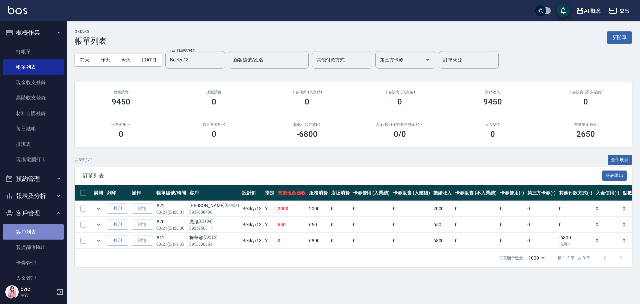
click at [33, 232] on link "客戶列表" at bounding box center [33, 231] width 61 height 15
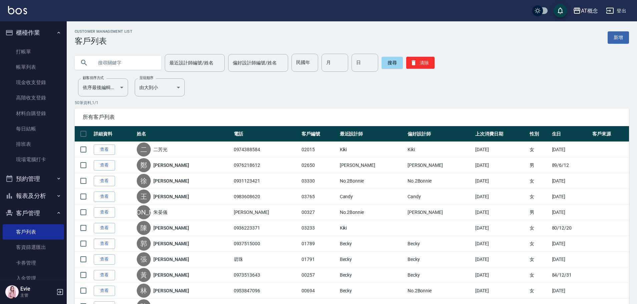
click at [113, 59] on input "text" at bounding box center [124, 63] width 63 height 18
type input "李玉雲"
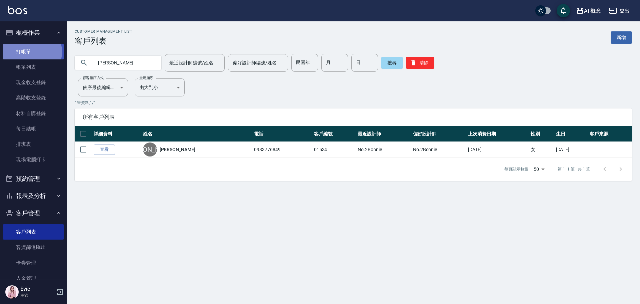
click at [30, 52] on link "打帳單" at bounding box center [33, 51] width 61 height 15
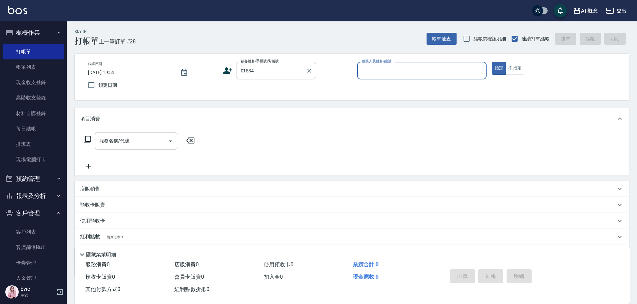
type input "李玉雲/0983776849/01534"
type input "邦妮-2"
click at [492, 62] on button "指定" at bounding box center [499, 68] width 14 height 13
type button "true"
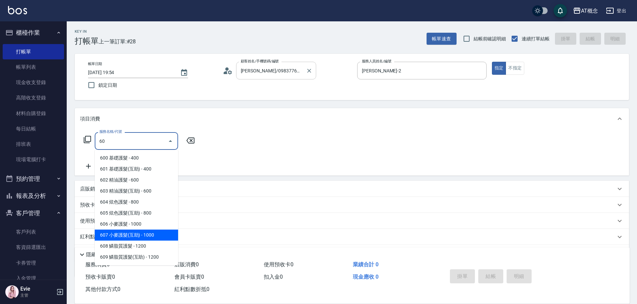
type input "607 小麥護髮(互助)(607)"
type input "100"
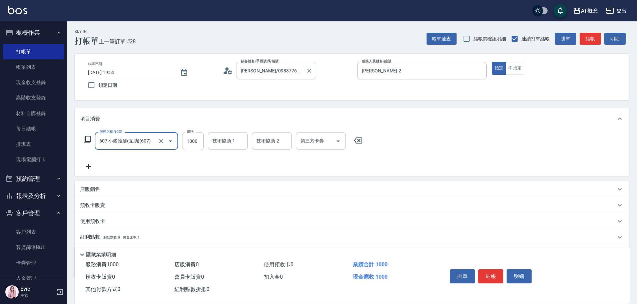
type input "607 小麥護髮(互助)(607)"
type input "0"
type input "10"
type input "1070"
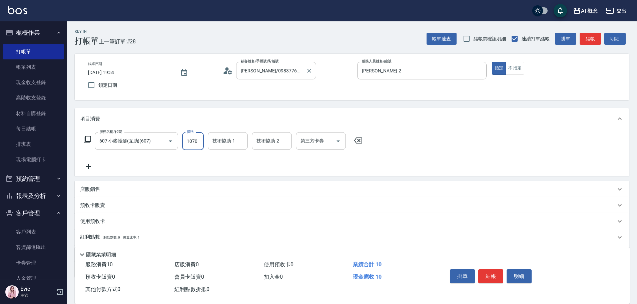
type input "100"
type input "1070"
type input "Sandy-25"
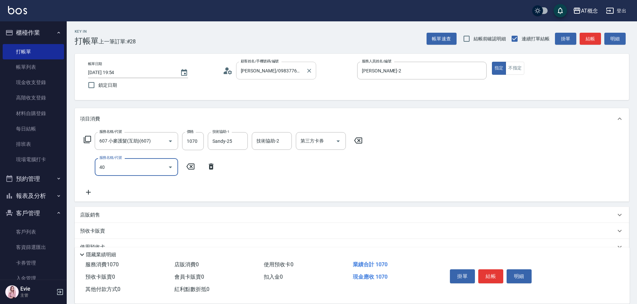
type input "401"
type input "250"
type input "401 染髮(互助)(401)"
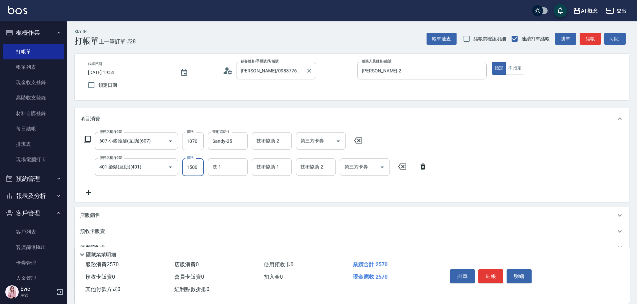
type input "100"
type input "12"
type input "110"
type input "120"
type input "220"
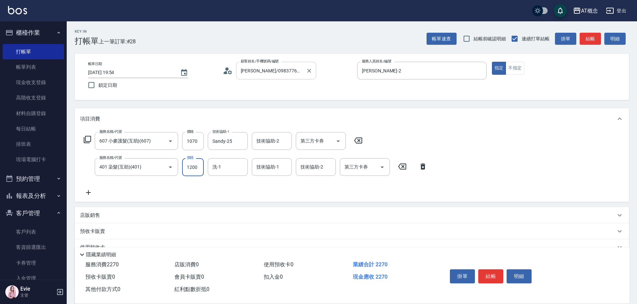
type input "1200"
type input "Sandy-25"
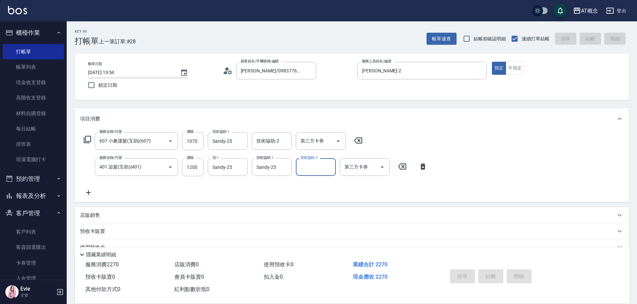
type input "0"
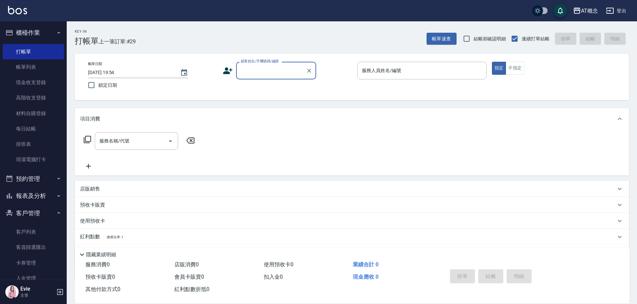
click at [30, 192] on button "報表及分析" at bounding box center [33, 195] width 61 height 17
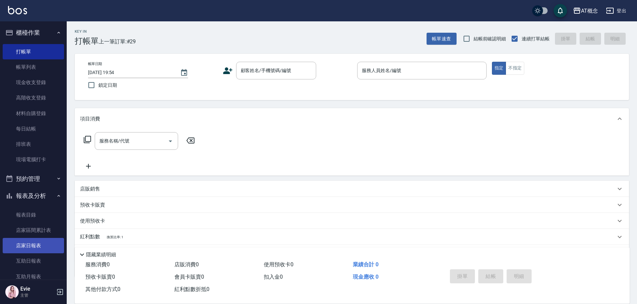
click at [34, 245] on link "店家日報表" at bounding box center [33, 245] width 61 height 15
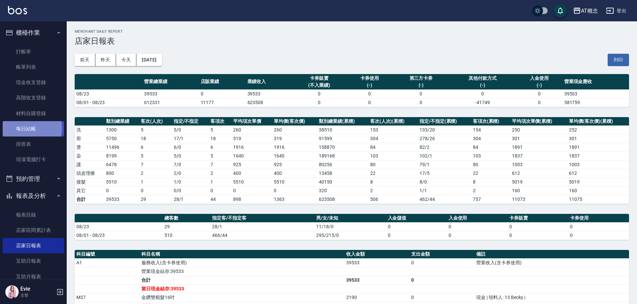
click at [31, 128] on link "每日結帳" at bounding box center [33, 128] width 61 height 15
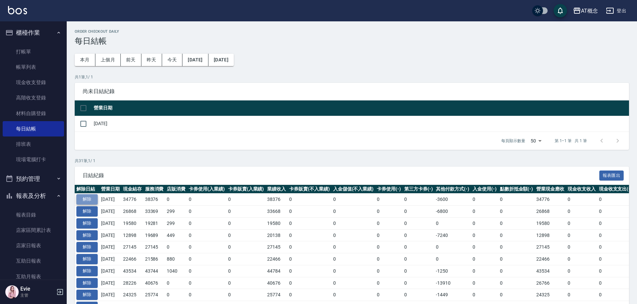
click at [84, 198] on button "解除" at bounding box center [86, 199] width 21 height 10
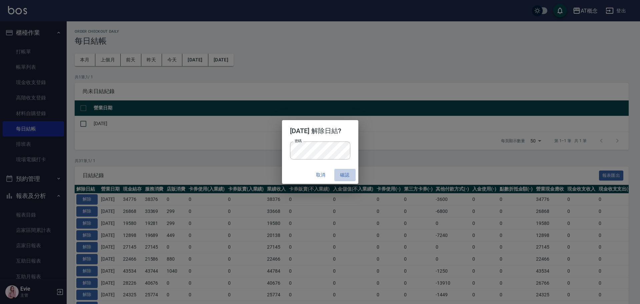
click at [349, 172] on button "確認" at bounding box center [345, 175] width 21 height 12
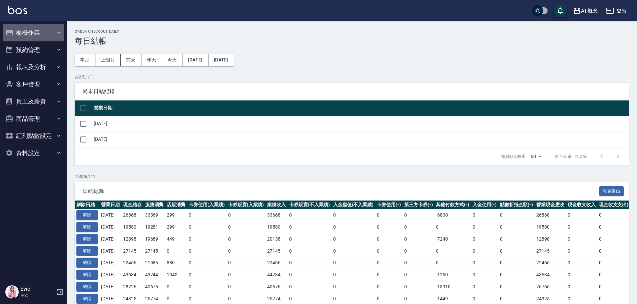
click at [26, 33] on button "櫃檯作業" at bounding box center [33, 32] width 61 height 17
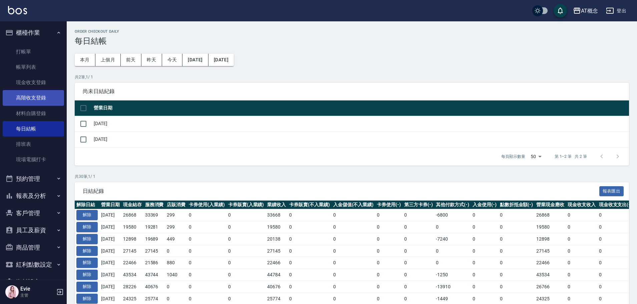
click at [36, 97] on link "高階收支登錄" at bounding box center [33, 97] width 61 height 15
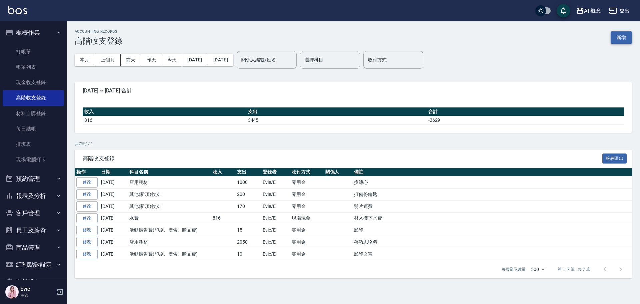
click at [623, 38] on button "新增" at bounding box center [621, 37] width 21 height 12
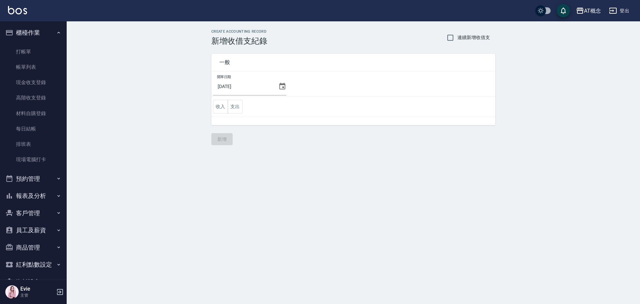
click at [280, 88] on icon at bounding box center [283, 86] width 8 height 8
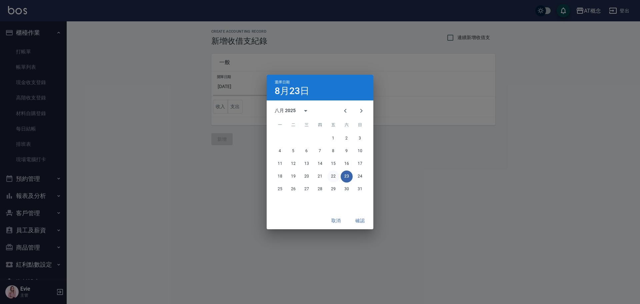
click at [336, 175] on button "22" at bounding box center [334, 176] width 12 height 12
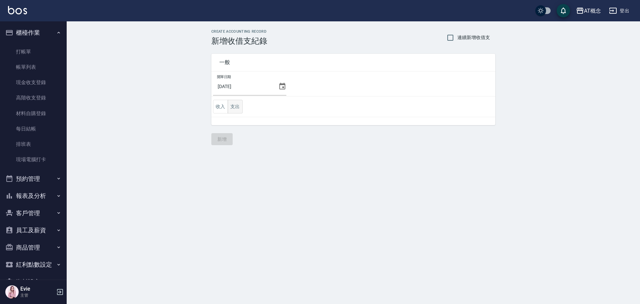
click at [236, 108] on button "支出" at bounding box center [235, 107] width 15 height 14
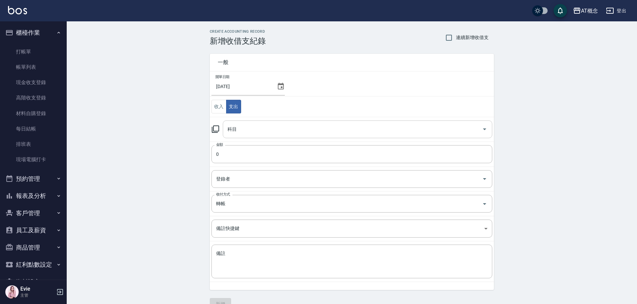
click at [238, 128] on input "科目" at bounding box center [353, 129] width 254 height 12
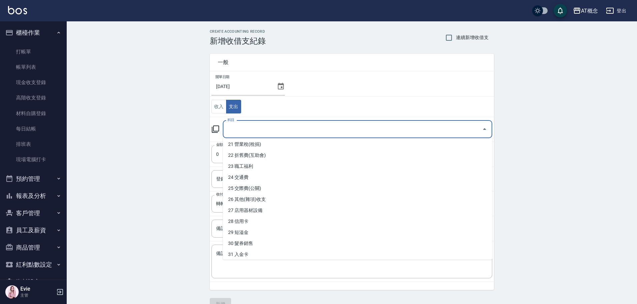
scroll to position [233, 0]
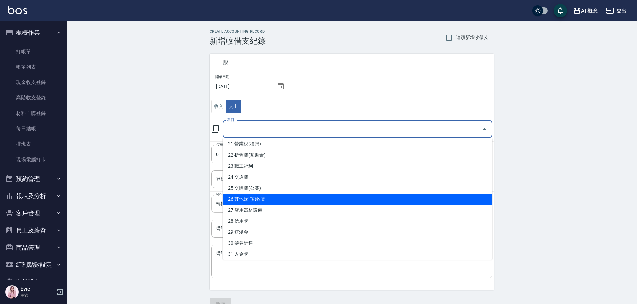
click at [261, 199] on li "26 其他(雜項)收支" at bounding box center [358, 198] width 270 height 11
type input "26 其他(雜項)收支"
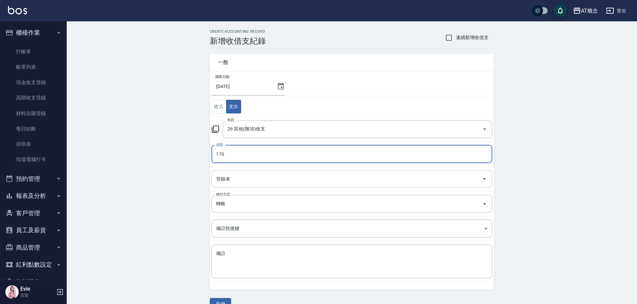
type input "170"
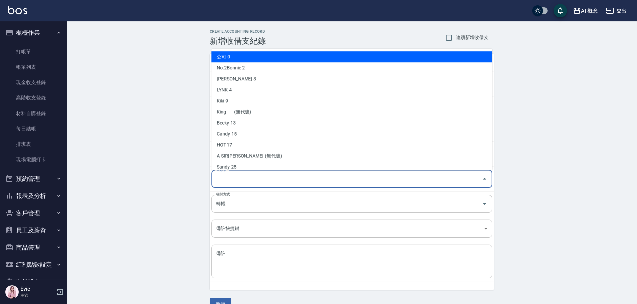
click at [232, 177] on input "登錄者" at bounding box center [346, 179] width 265 height 12
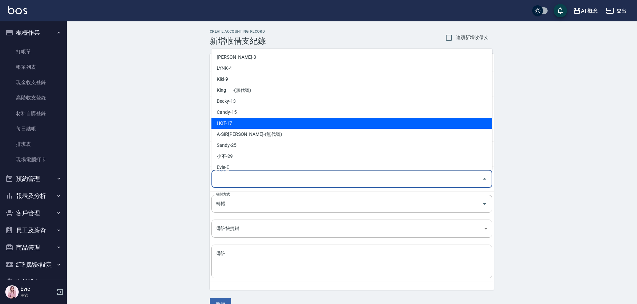
scroll to position [33, 0]
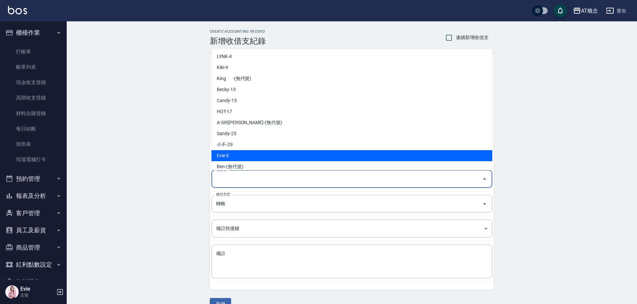
click at [231, 153] on li "Evie-E" at bounding box center [351, 155] width 281 height 11
type input "Evie-E"
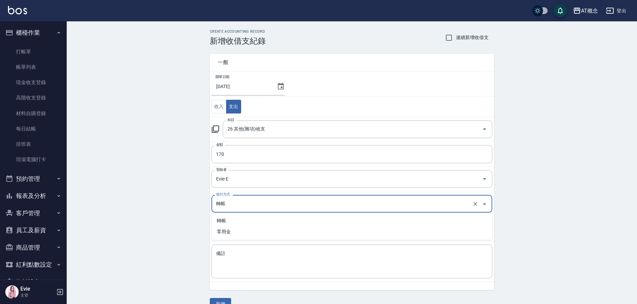
click at [234, 205] on input "轉帳" at bounding box center [342, 204] width 256 height 12
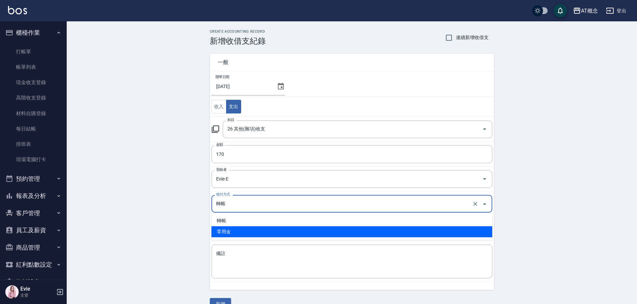
click at [232, 227] on li "零用金" at bounding box center [351, 231] width 281 height 11
type input "零用金"
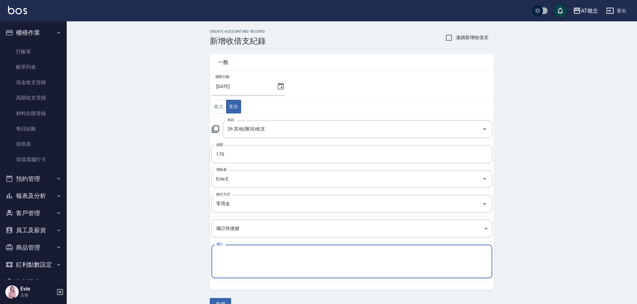
drag, startPoint x: 240, startPoint y: 256, endPoint x: 232, endPoint y: 239, distance: 17.6
click at [238, 255] on textarea "備註" at bounding box center [352, 261] width 272 height 23
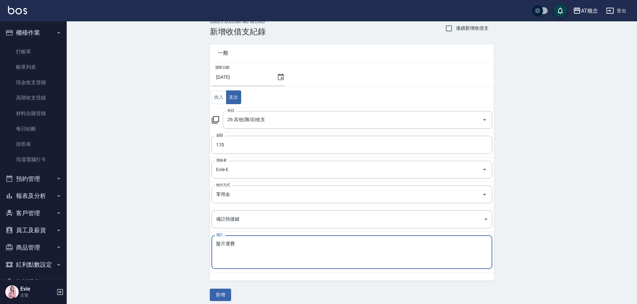
scroll to position [14, 0]
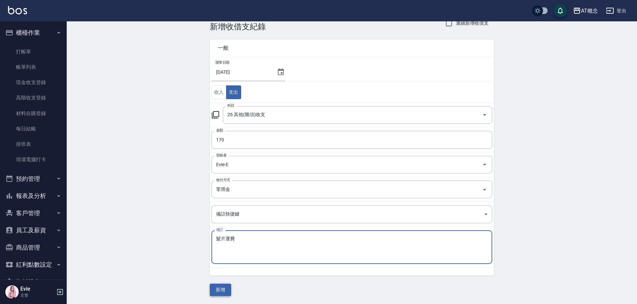
type textarea "髮片運費"
click at [220, 289] on button "新增" at bounding box center [220, 290] width 21 height 12
